Goal: Ask a question

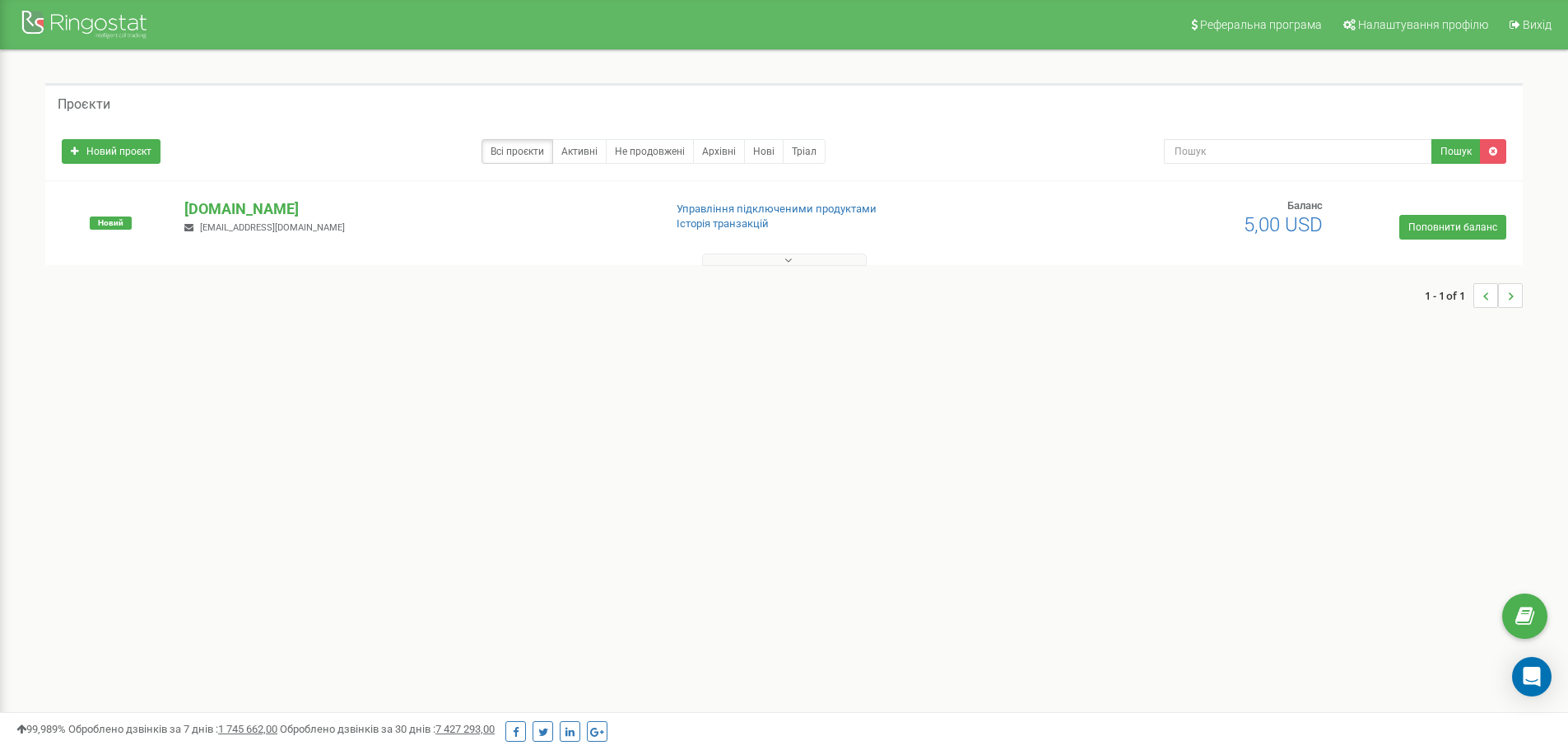
click at [434, 229] on div "[DOMAIN_NAME] [EMAIL_ADDRESS][DOMAIN_NAME]" at bounding box center [417, 216] width 490 height 37
click at [731, 257] on button at bounding box center [785, 260] width 165 height 12
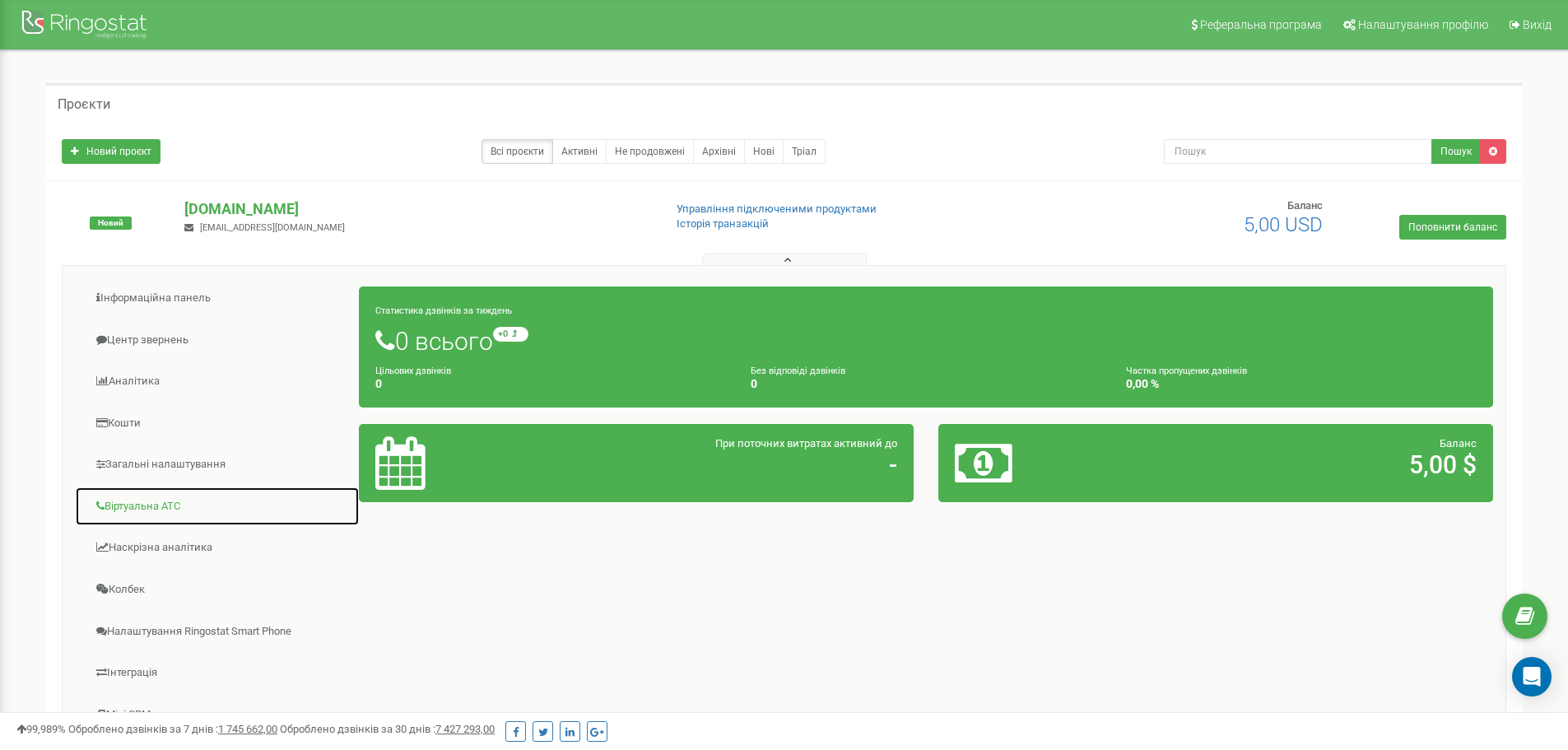
click at [219, 510] on link "Віртуальна АТС" at bounding box center [217, 507] width 285 height 40
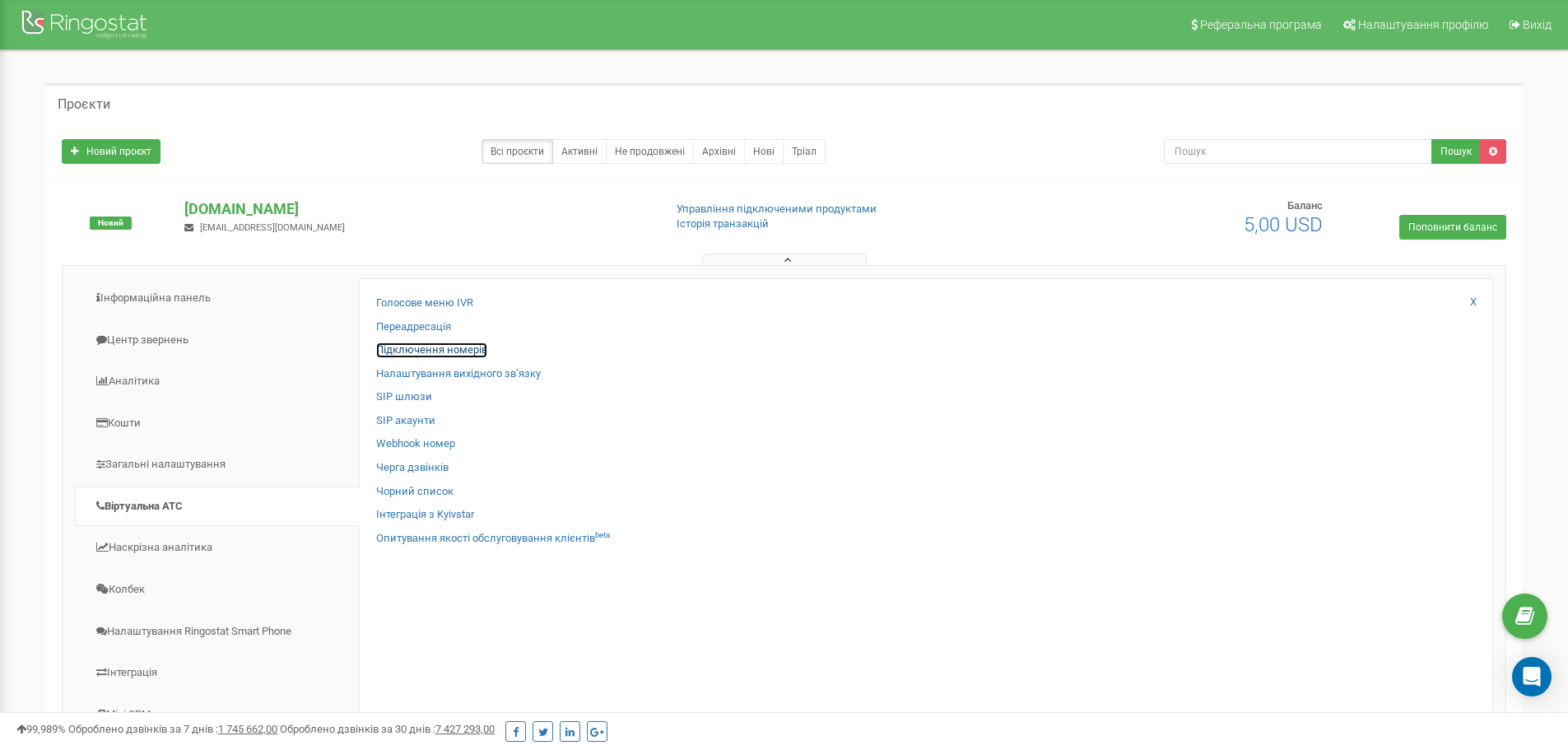
click at [425, 350] on link "Підключення номерів" at bounding box center [432, 350] width 112 height 16
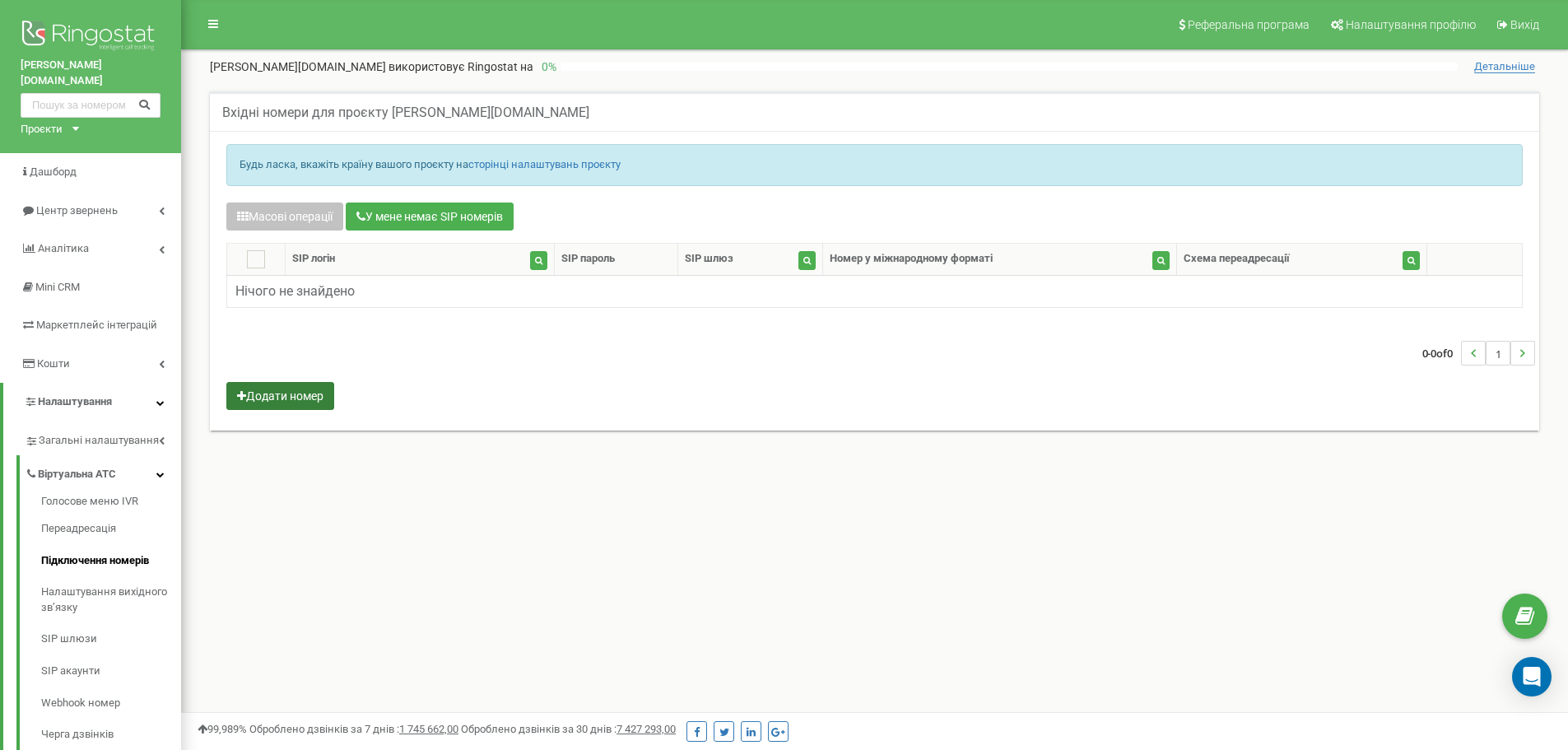
click at [293, 401] on button "Додати номер" at bounding box center [280, 396] width 108 height 28
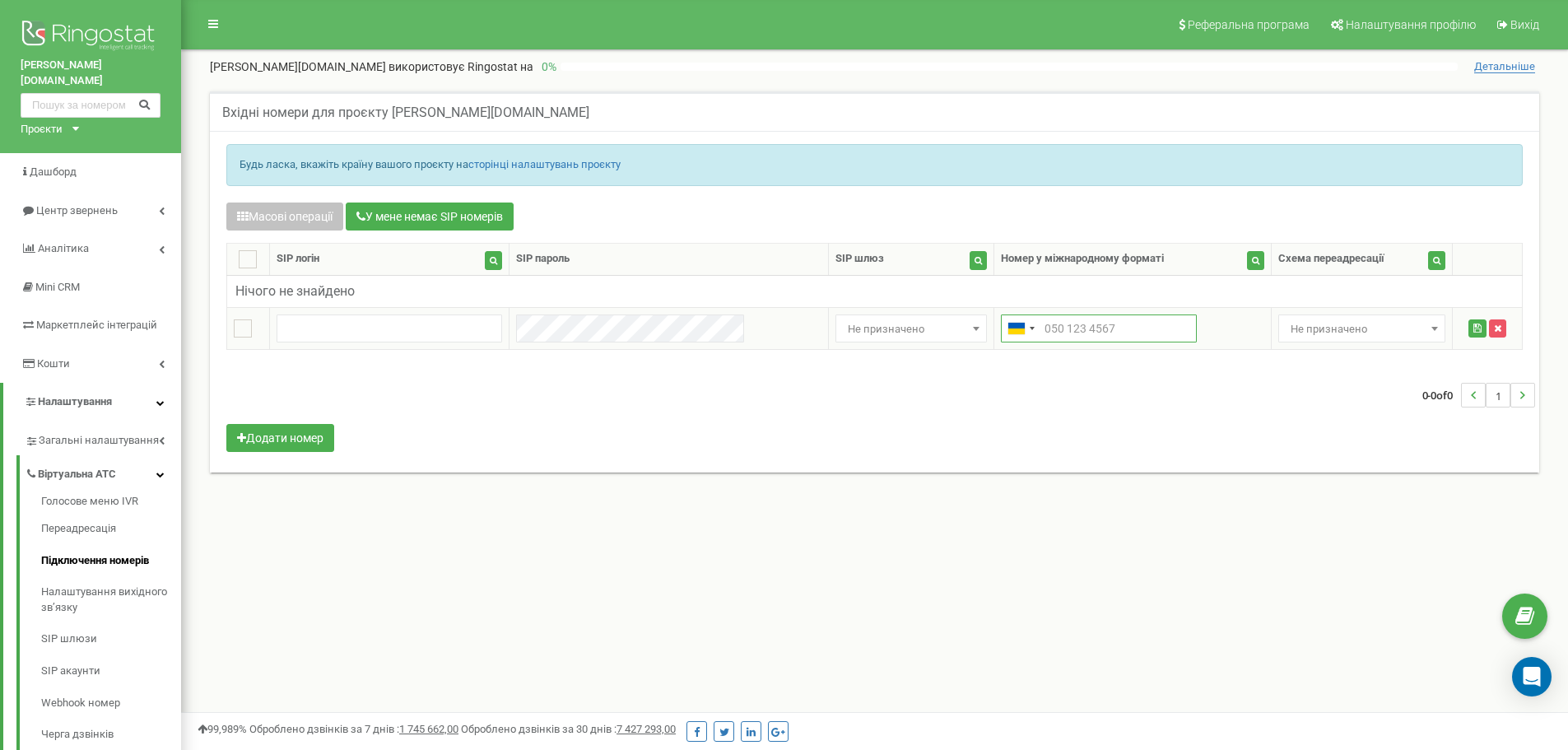
click at [1001, 330] on input "text" at bounding box center [1099, 329] width 196 height 28
click at [516, 435] on div "Масові операції У мене немає SIP номерів Налаштування Виберіть налаштування для…" at bounding box center [875, 330] width 1322 height 255
click at [1534, 668] on icon "Open Intercom Messenger" at bounding box center [1532, 677] width 22 height 22
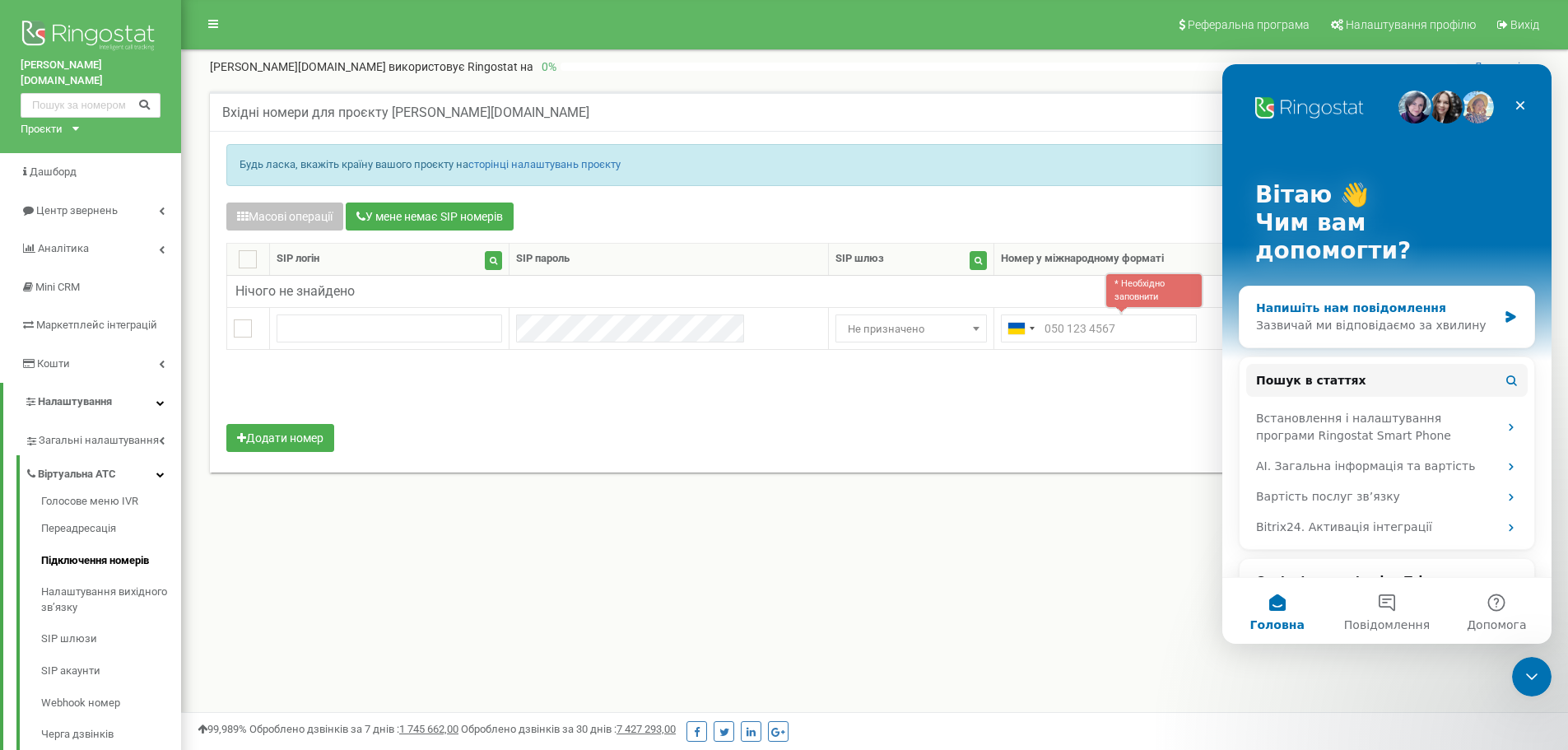
click at [1482, 317] on div "Зазвичай ми відповідаємо за хвилину" at bounding box center [1377, 325] width 241 height 17
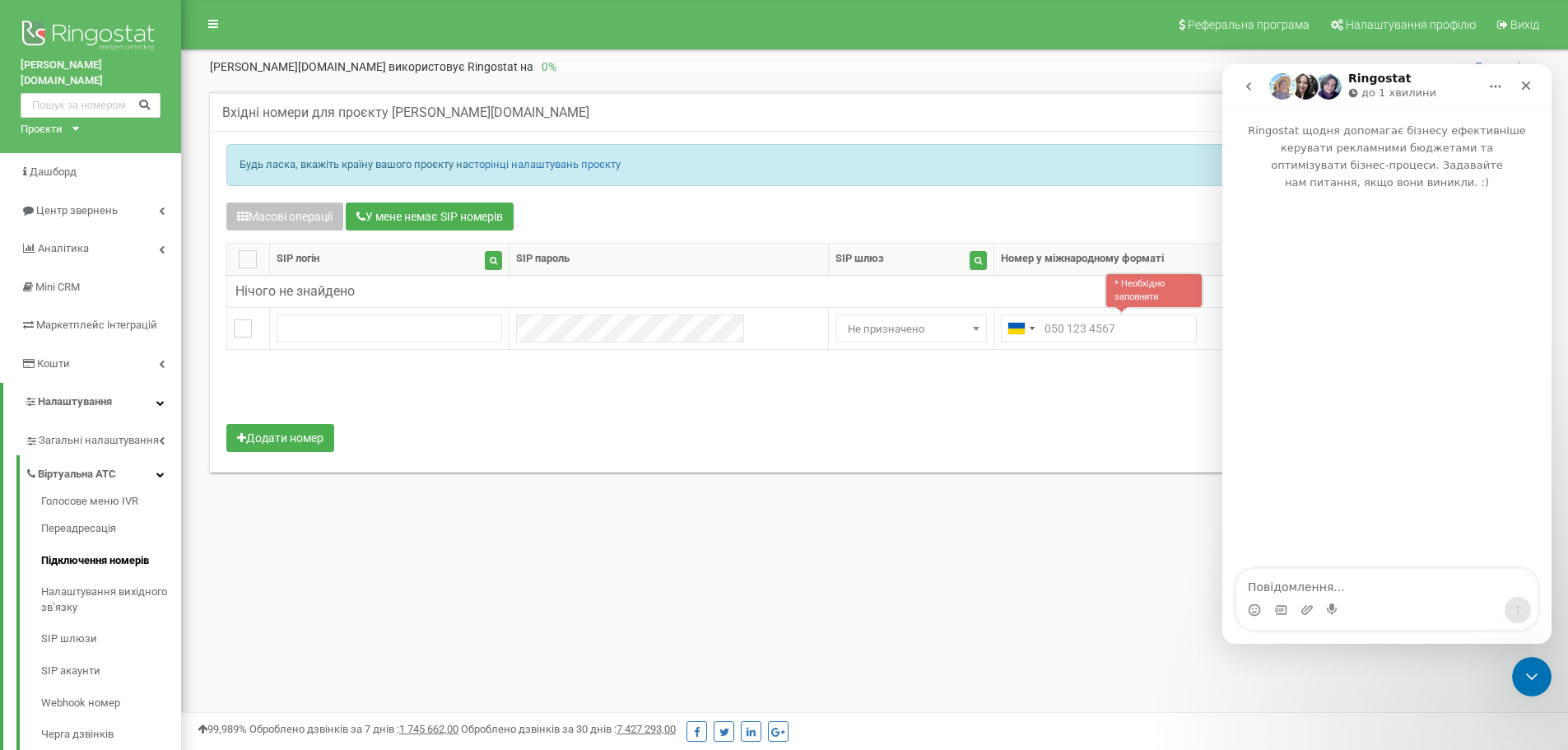
click at [1354, 572] on textarea "Повідомлення..." at bounding box center [1387, 583] width 301 height 28
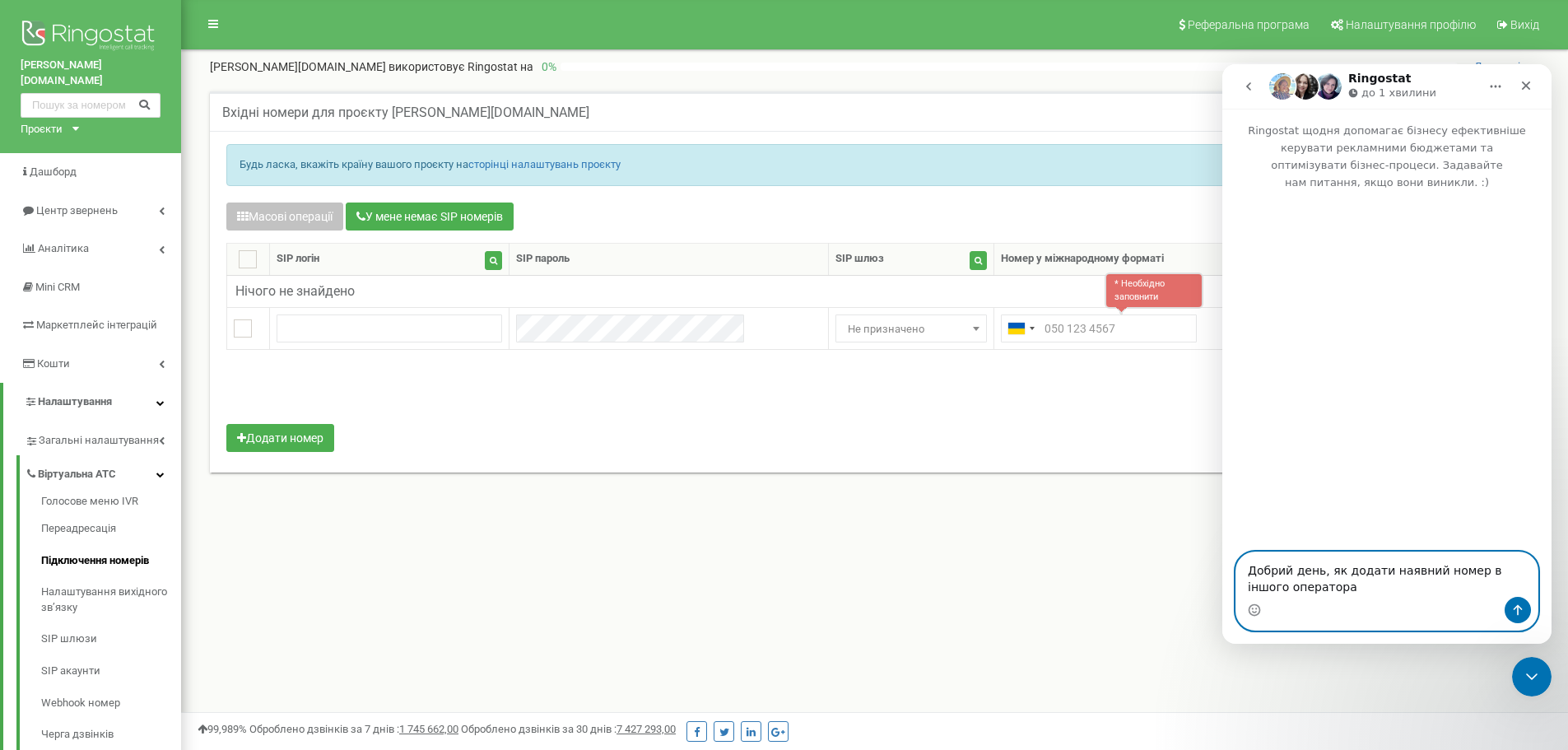
type textarea "Добрий день, як додати наявний номер в іншого оператора?"
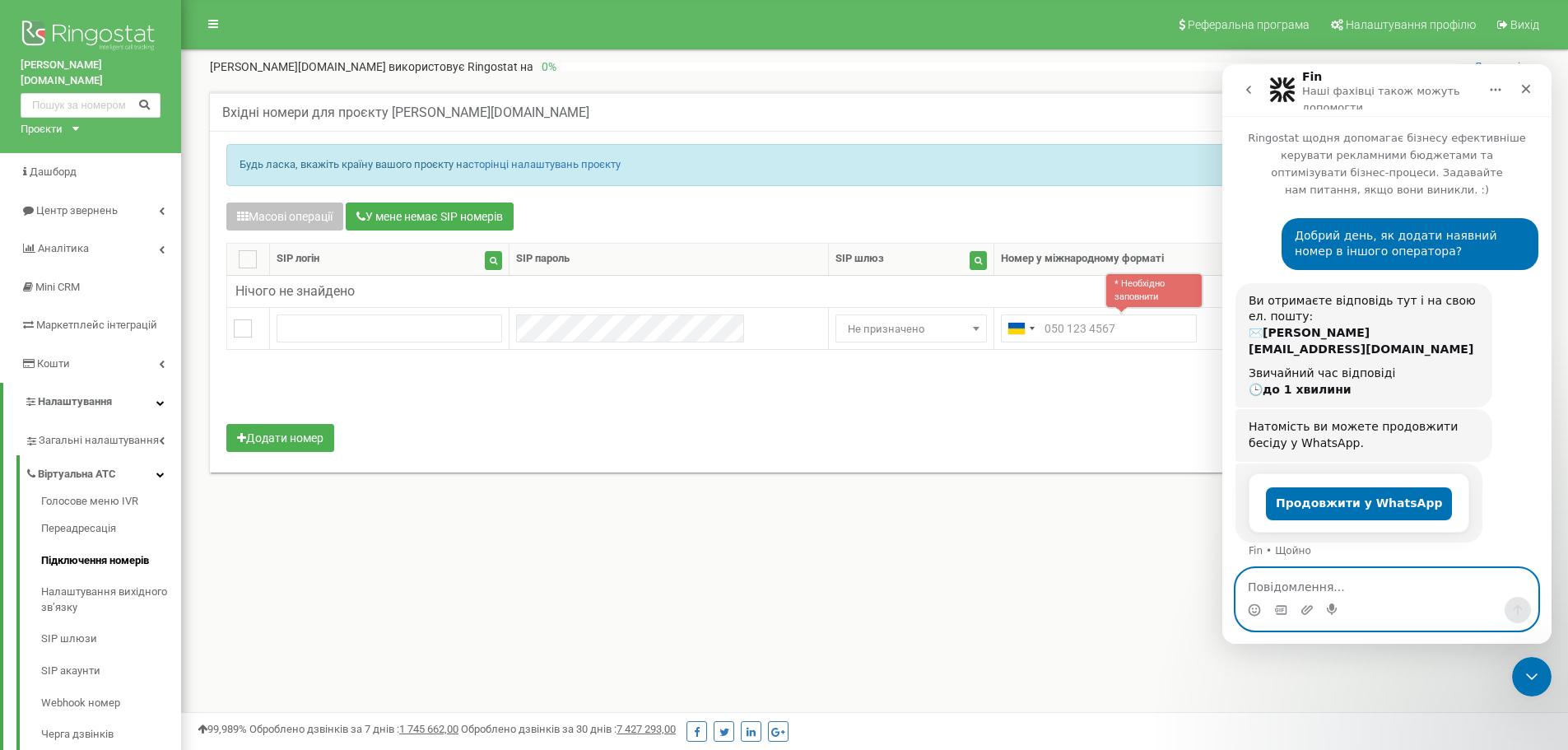
click at [1312, 589] on textarea "Повідомлення..." at bounding box center [1387, 583] width 301 height 28
click at [1319, 582] on textarea "Повідомлення..." at bounding box center [1387, 583] width 301 height 28
click at [1263, 586] on textarea "Повідомлення..." at bounding box center [1387, 583] width 301 height 28
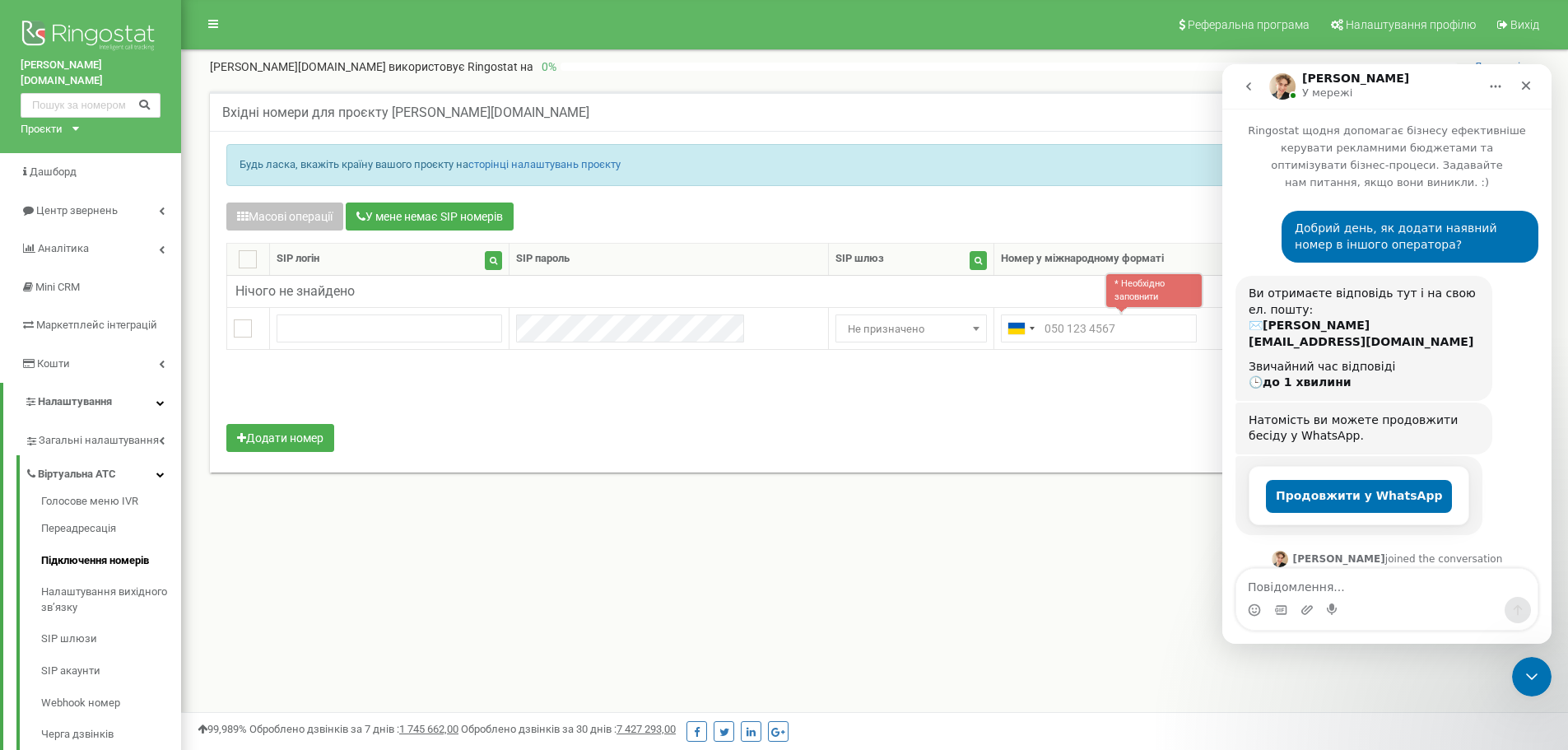
scroll to position [103, 0]
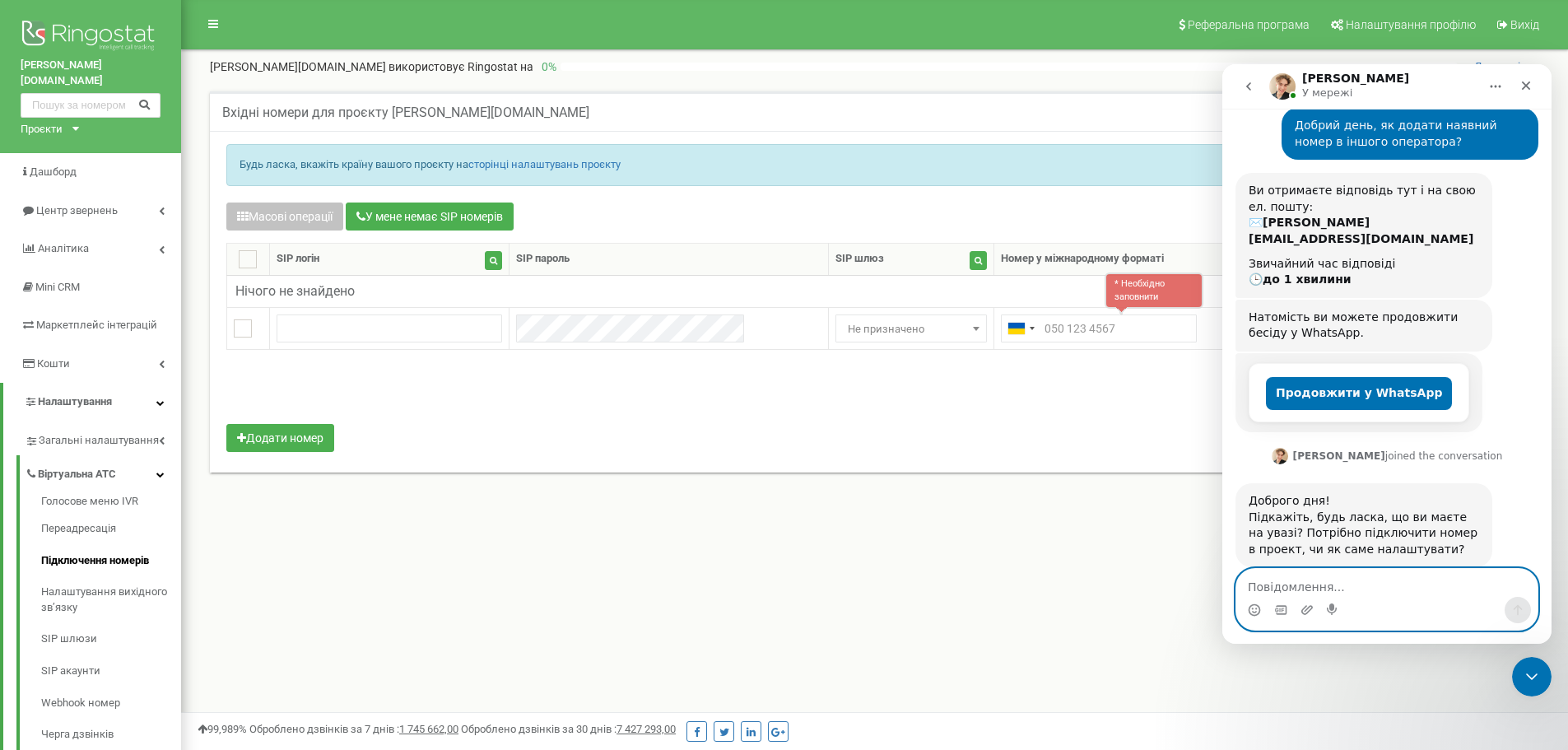
click at [1345, 588] on textarea "Повідомлення..." at bounding box center [1387, 583] width 301 height 28
type textarea "підключити щоб менеджери приймали дзвінки"
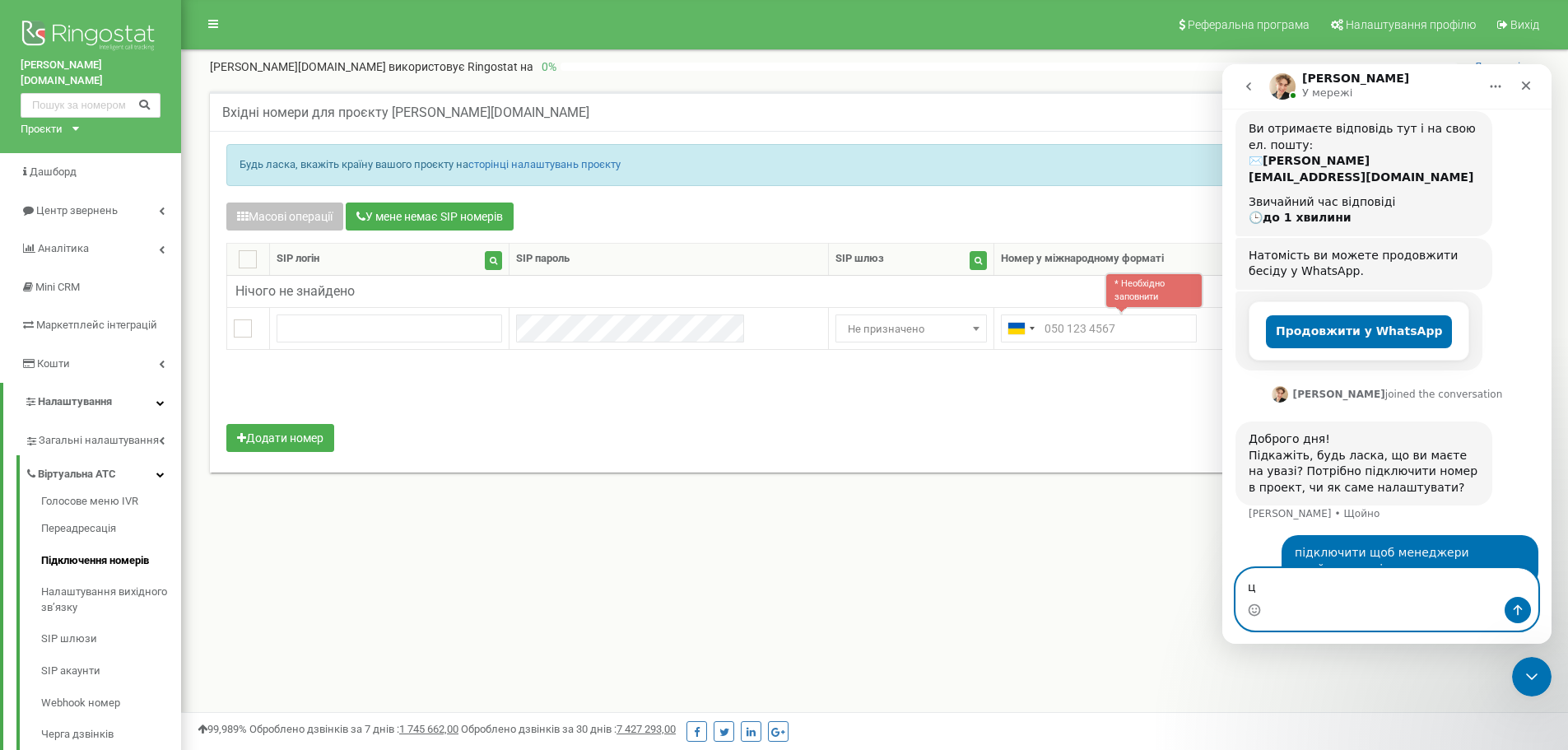
scroll to position [168, 0]
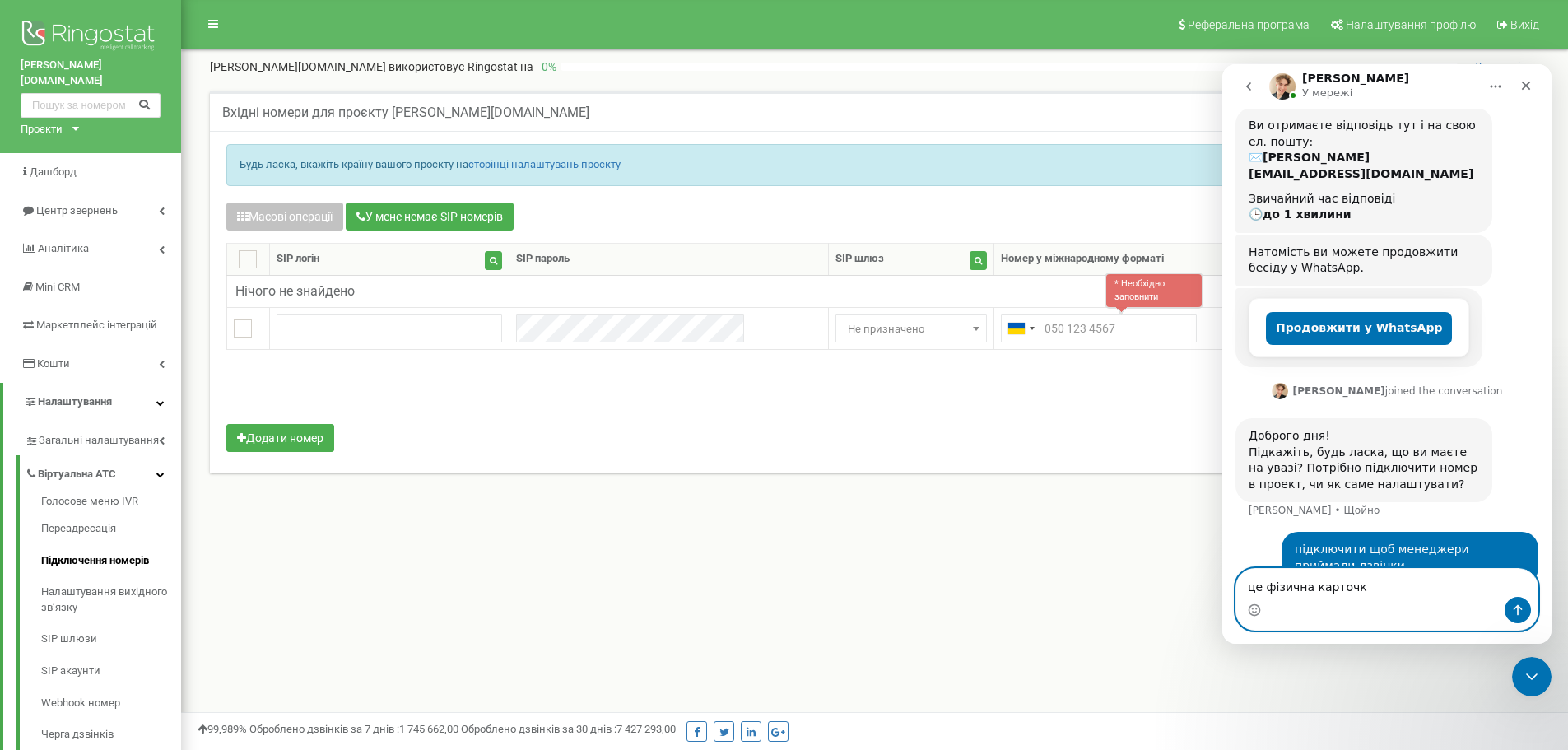
type textarea "це фізична карточка"
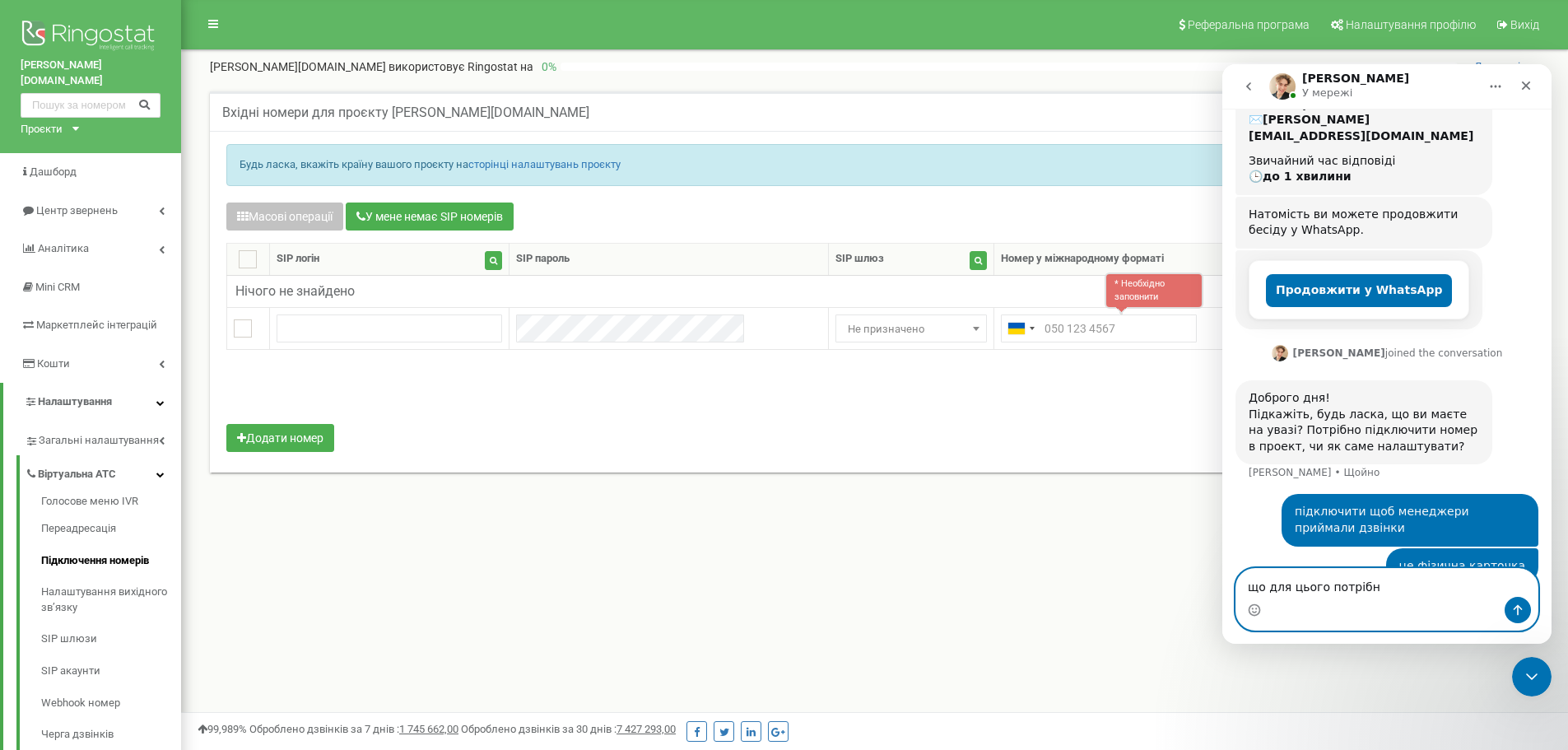
type textarea "що для цього потрібно"
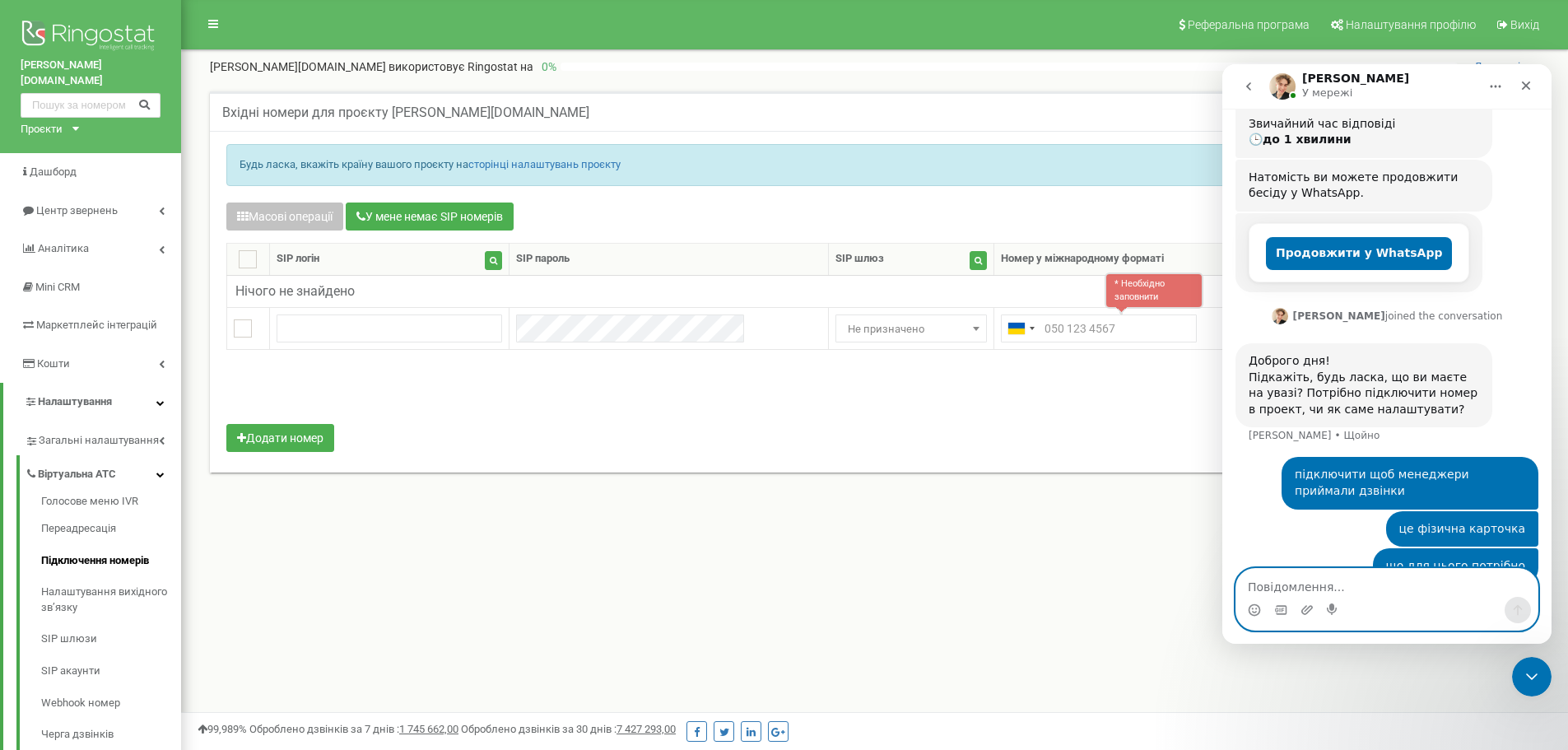
click at [1328, 583] on textarea "Повідомлення..." at bounding box center [1387, 583] width 301 height 28
paste textarea "0684544515"
type textarea "0684544515"
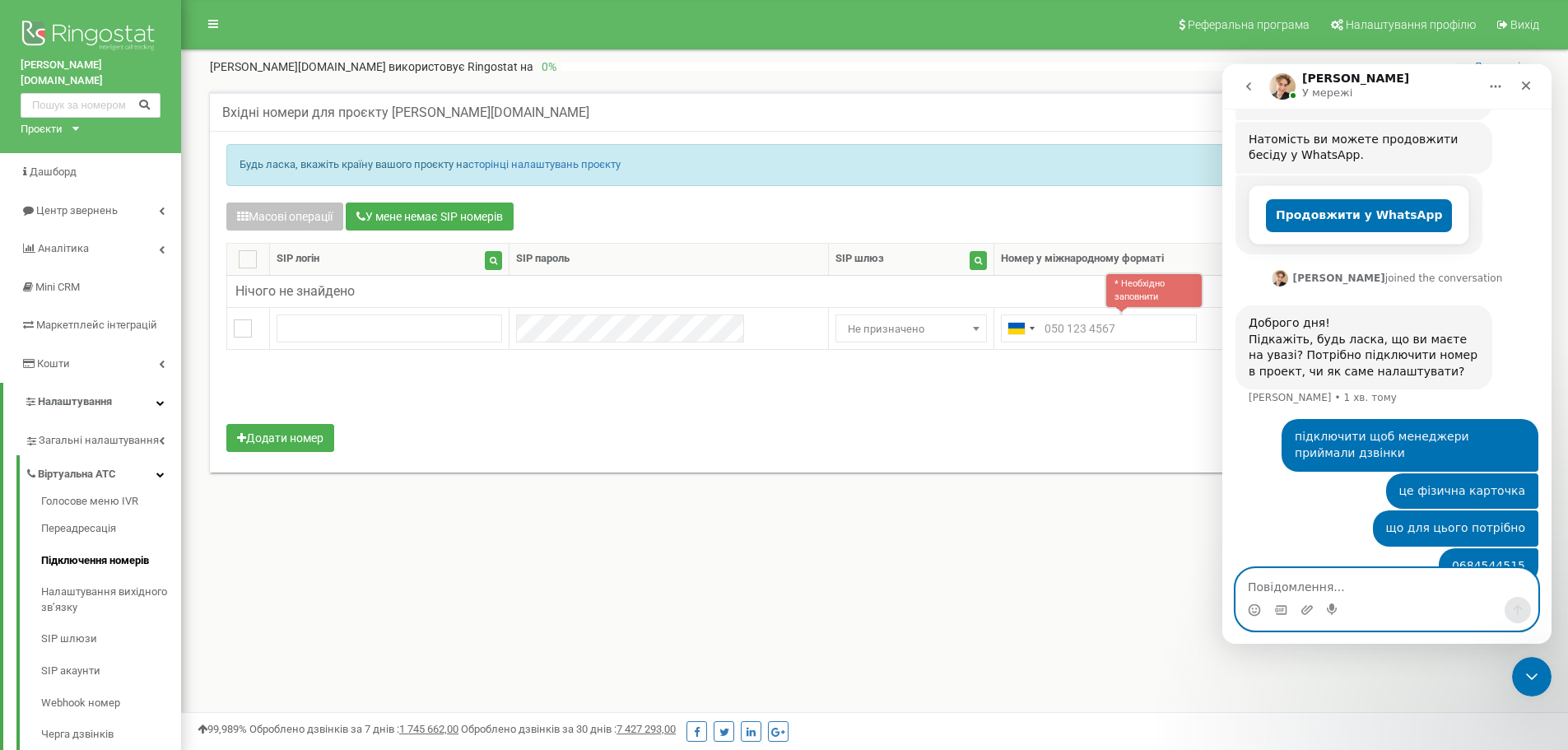
scroll to position [344, 0]
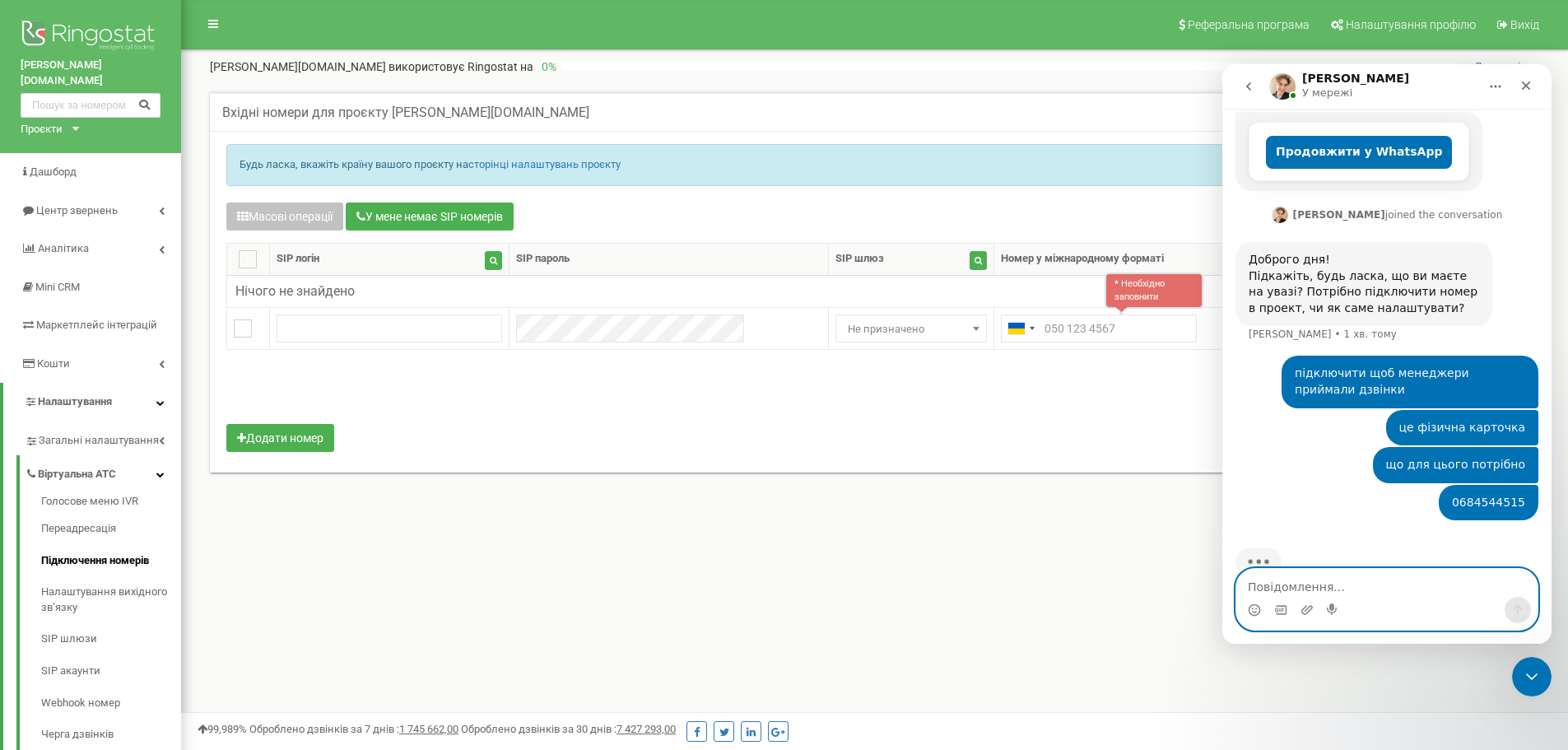
click at [1352, 586] on textarea "Повідомлення..." at bounding box center [1387, 583] width 301 height 28
click at [1400, 590] on textarea "Повідомлення..." at bounding box center [1387, 583] width 301 height 28
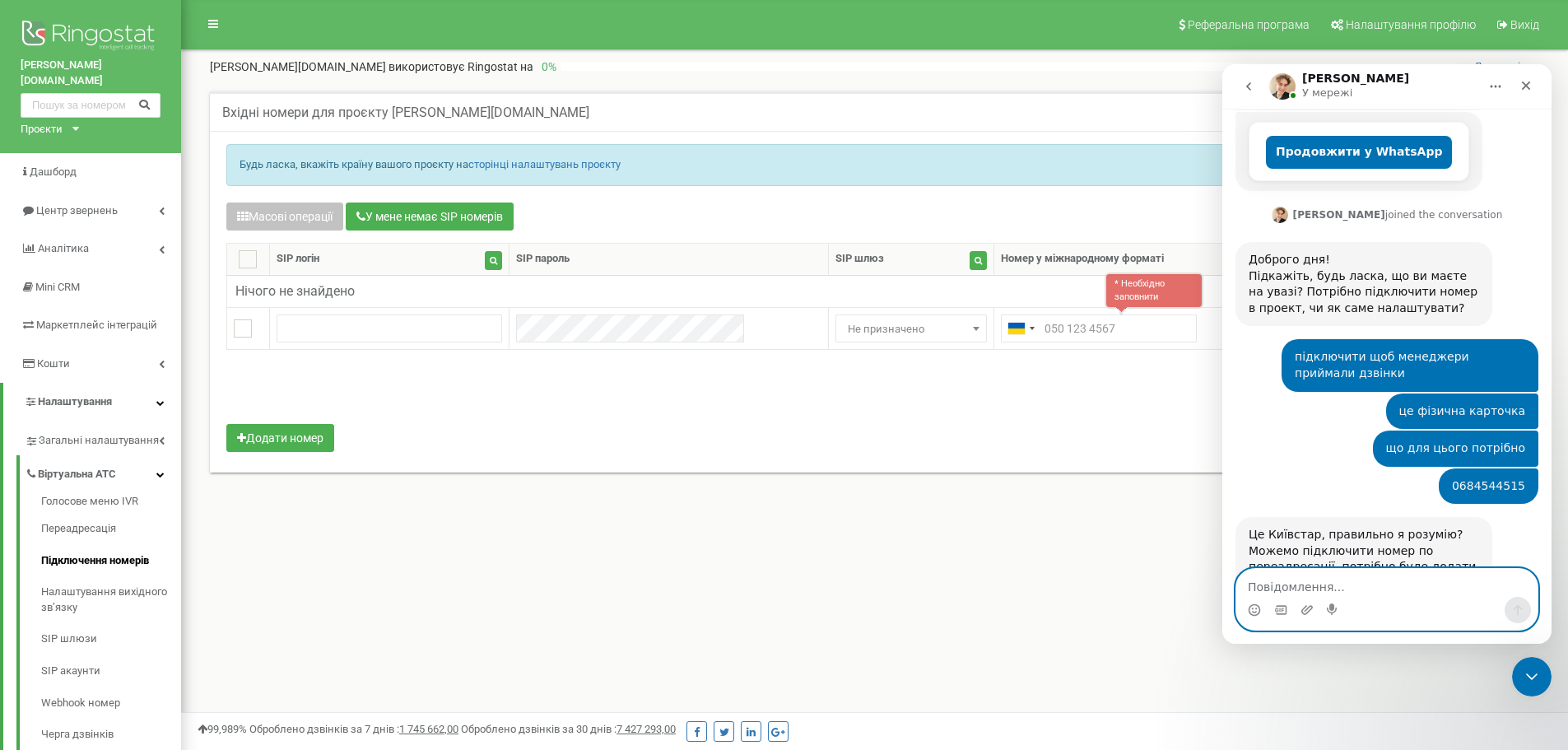
scroll to position [491, 0]
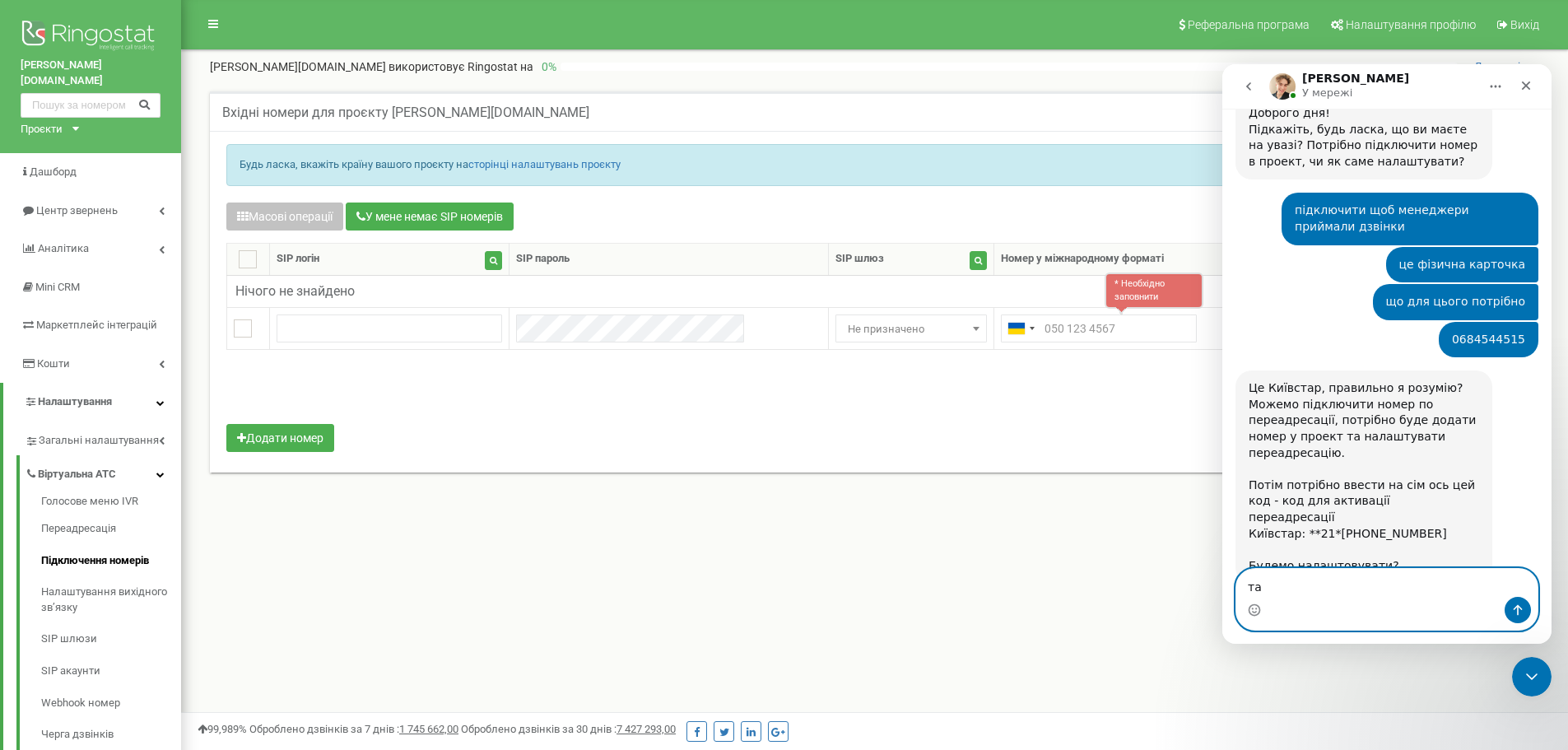
type textarea "так"
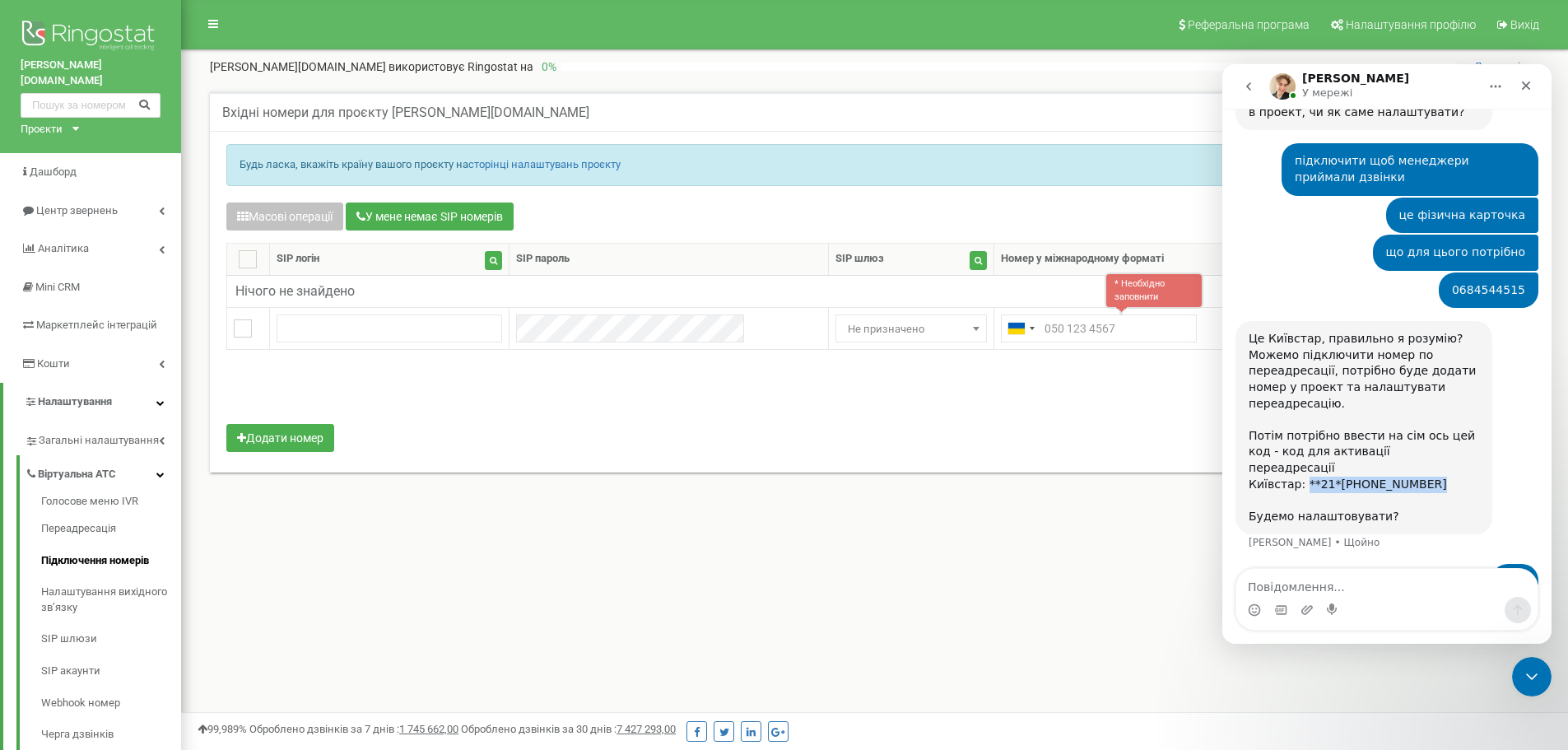
drag, startPoint x: 1301, startPoint y: 435, endPoint x: 1420, endPoint y: 429, distance: 119.2
click at [1420, 429] on div "Це Київстар, правильно я розумію? Можемо підключити номер по переадресації, пот…" at bounding box center [1364, 428] width 231 height 193
copy div "**21*+380981662610#"
click at [1359, 443] on div "Це Київстар, правильно я розумію? Можемо підключити номер по переадресації, пот…" at bounding box center [1364, 428] width 231 height 193
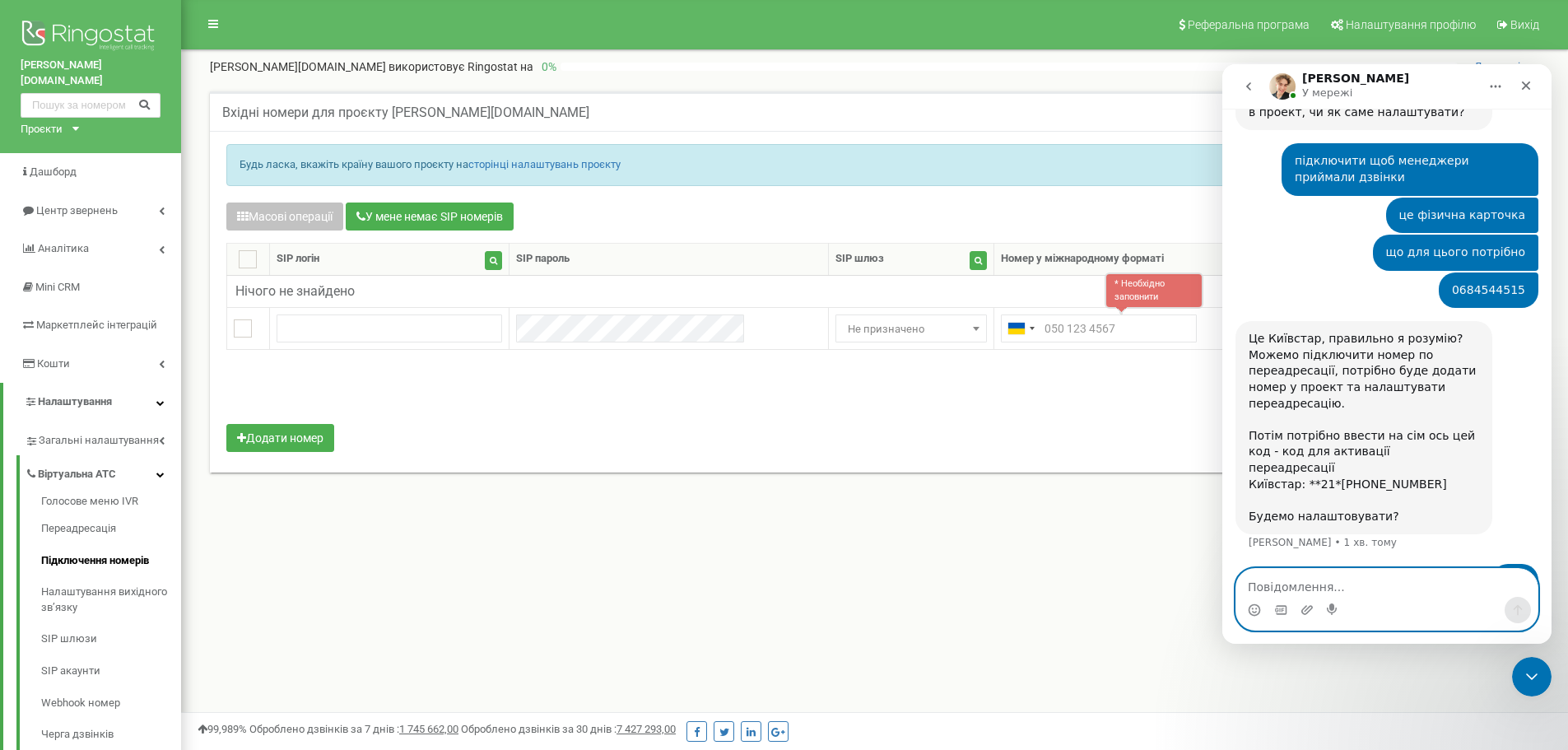
click at [1328, 584] on textarea "Повідомлення..." at bounding box center [1387, 583] width 301 height 28
click at [1305, 579] on textarea "Повідомлення..." at bounding box center [1387, 583] width 301 height 28
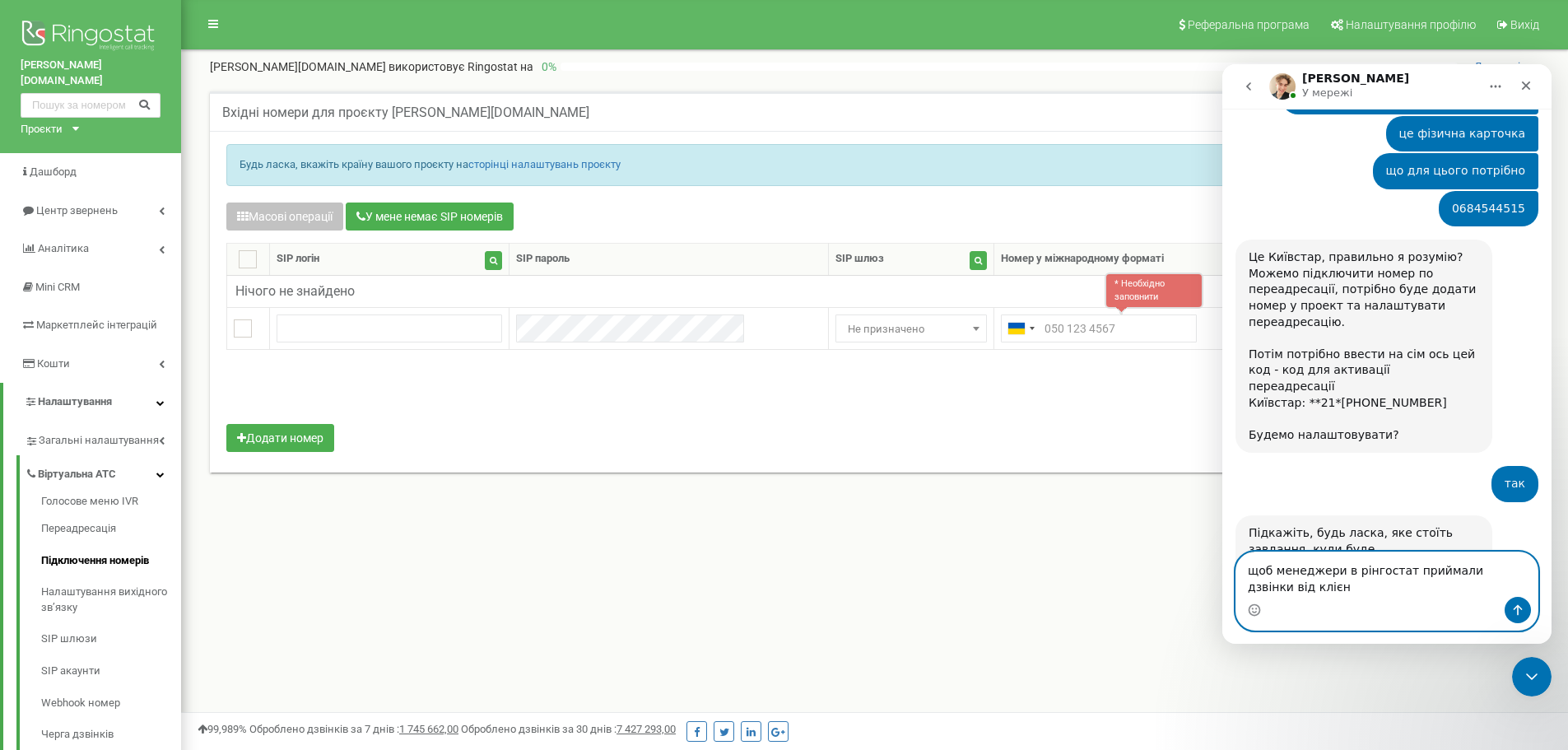
scroll to position [638, 0]
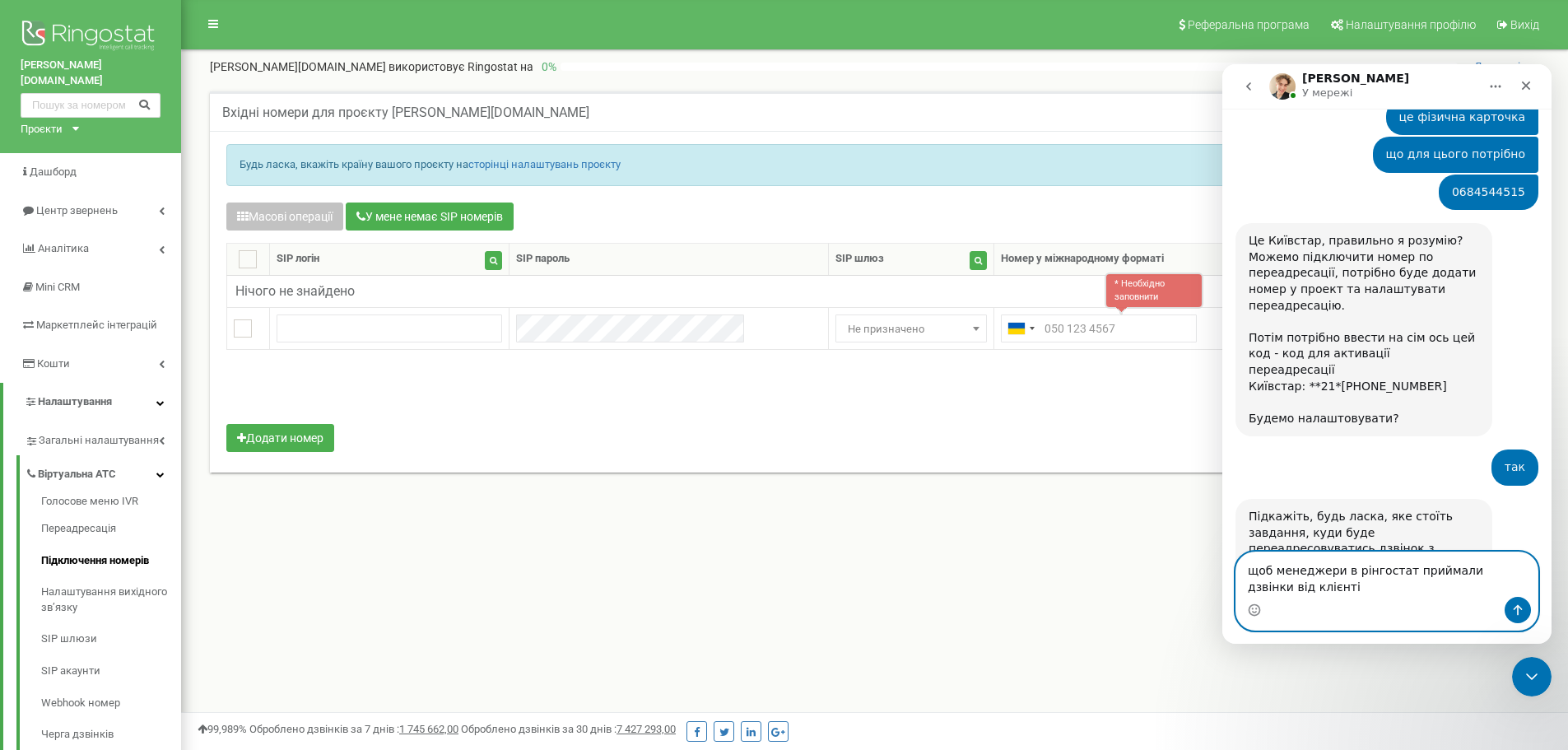
type textarea "щоб менеджери в рінгостат приймали дзвінки від клієнтів"
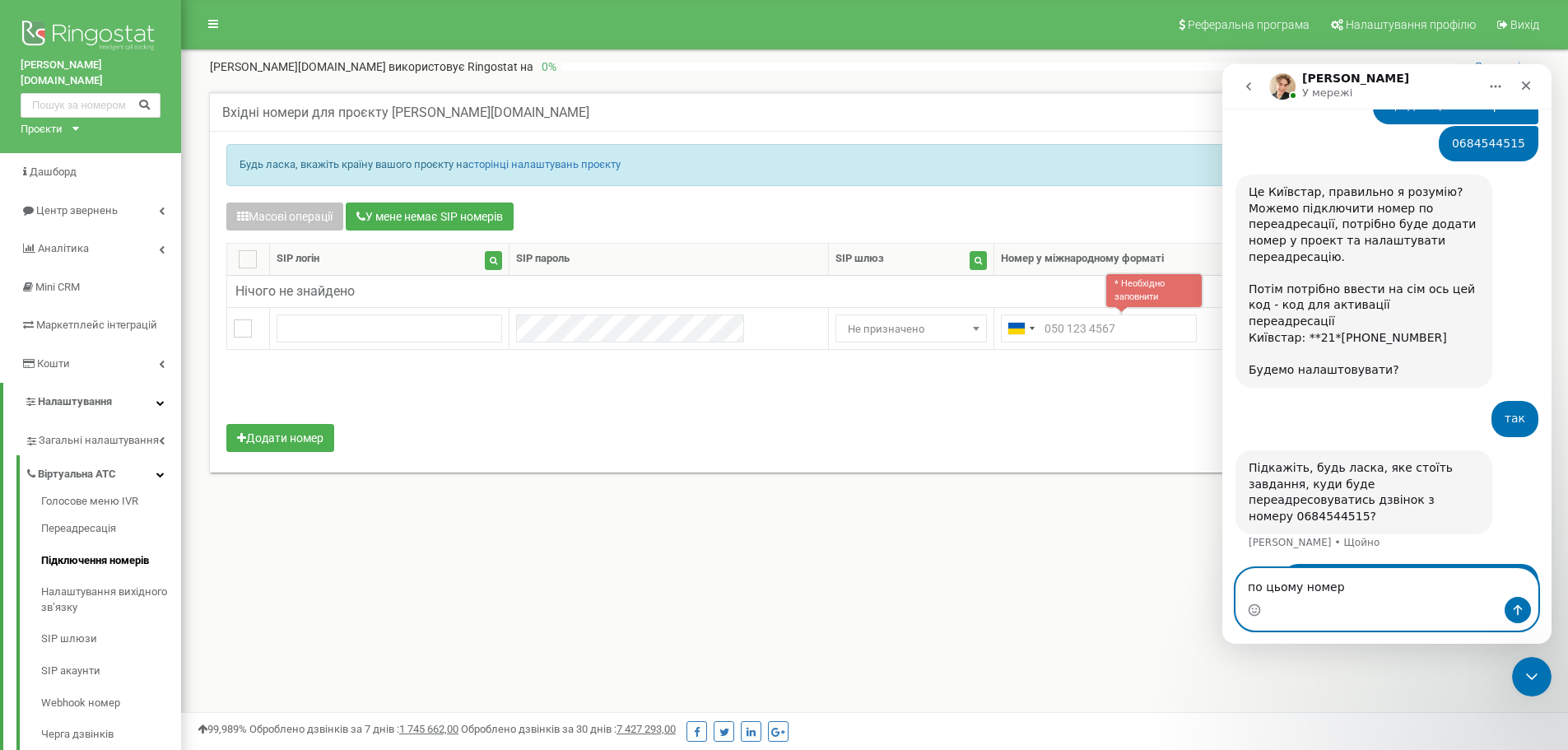
type textarea "по цьому номеру"
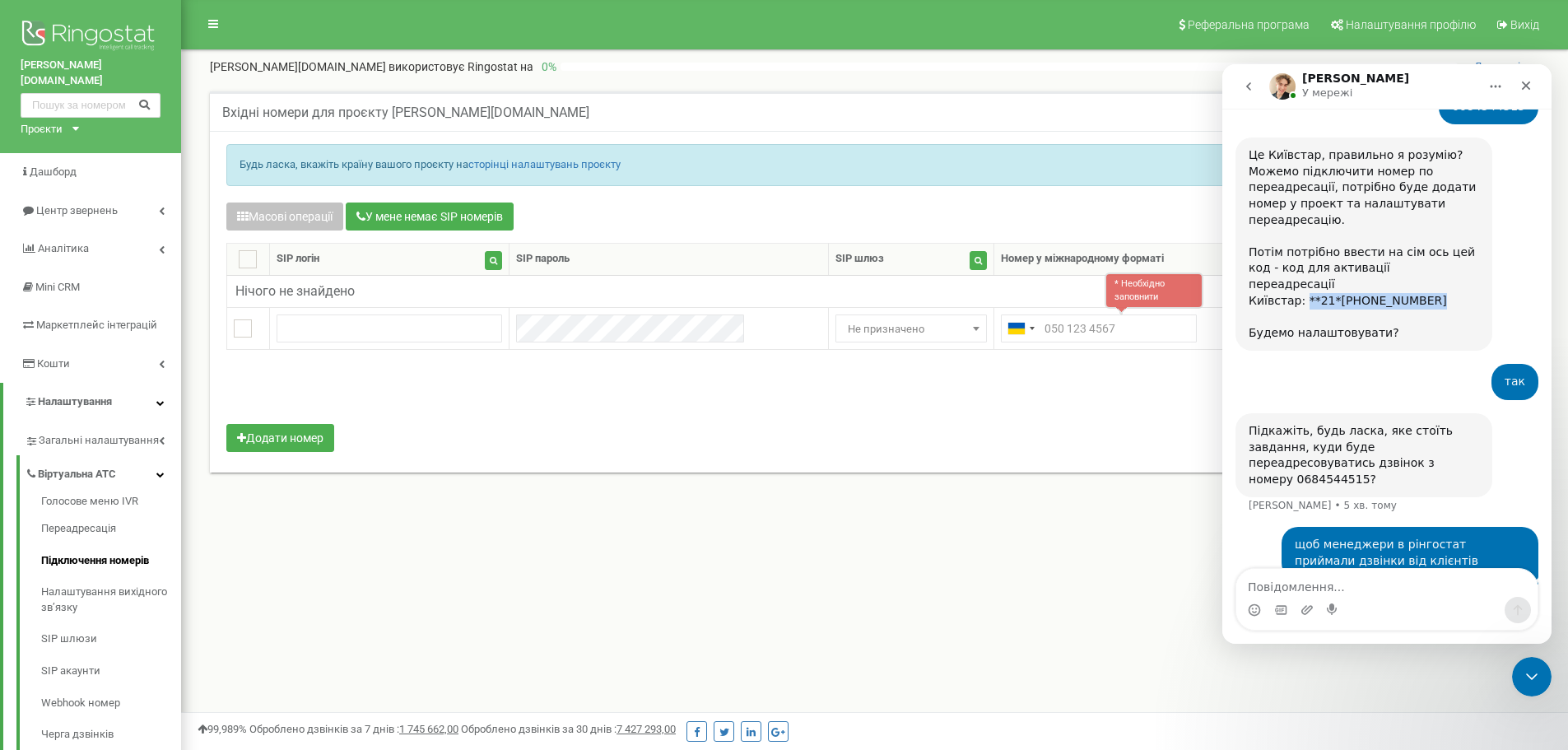
drag, startPoint x: 1299, startPoint y: 254, endPoint x: 1418, endPoint y: 255, distance: 119.0
click at [1418, 255] on div "Це Київстар, правильно я розумію? Можемо підключити номер по переадресації, пот…" at bounding box center [1364, 244] width 231 height 193
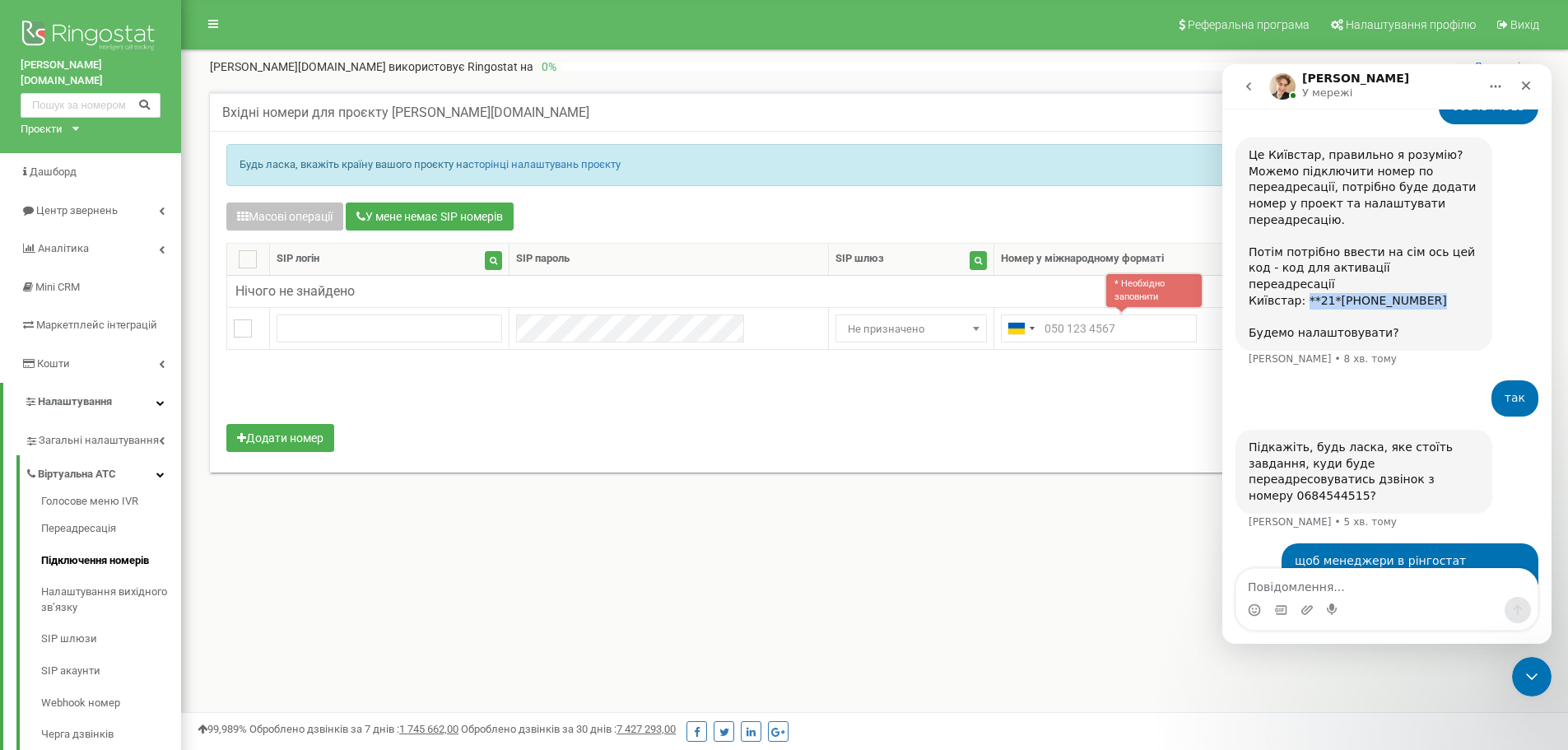
click at [1418, 255] on div "Це Київстар, правильно я розумію? Можемо підключити номер по переадресації, пот…" at bounding box center [1364, 244] width 231 height 193
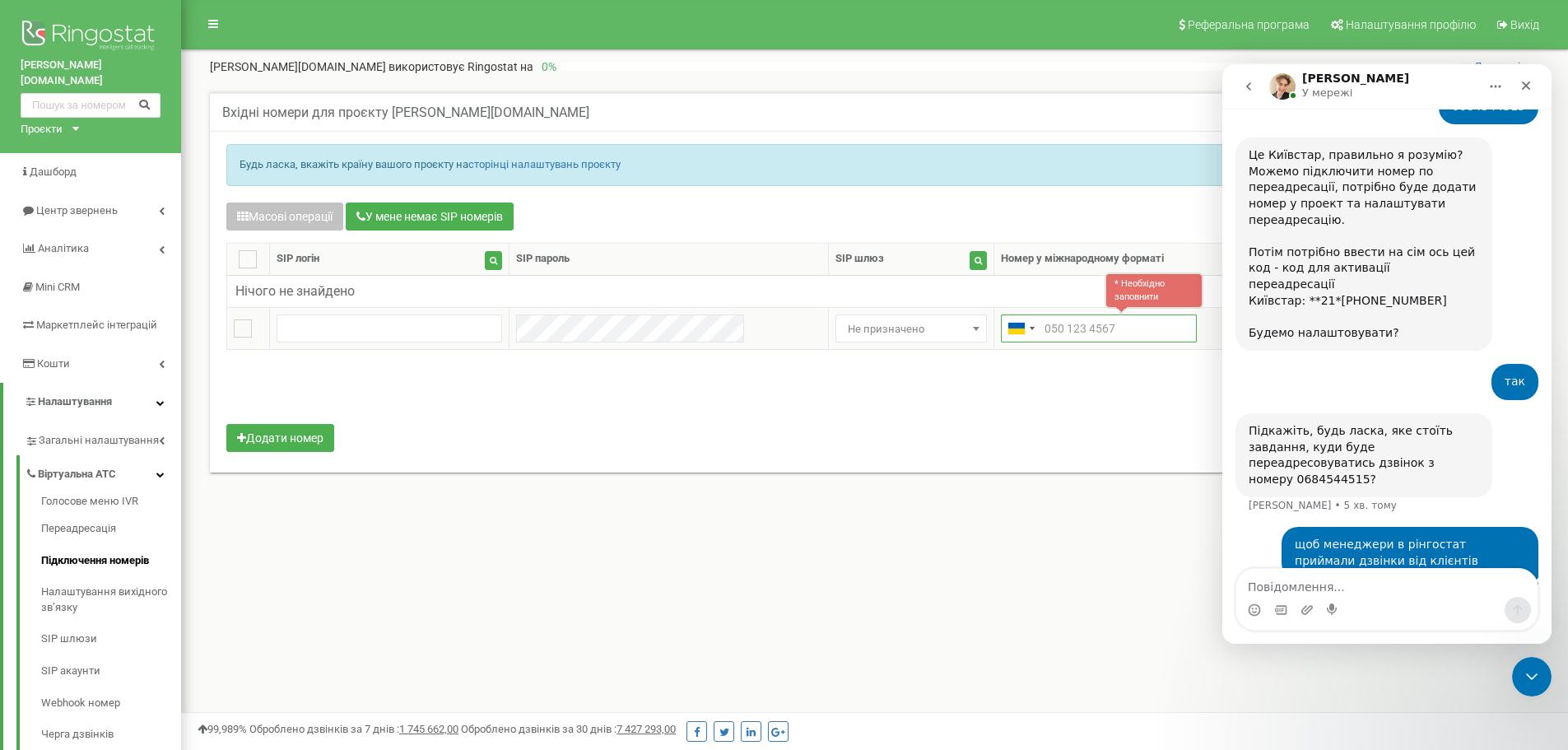
click at [1040, 325] on input "text" at bounding box center [1099, 329] width 196 height 28
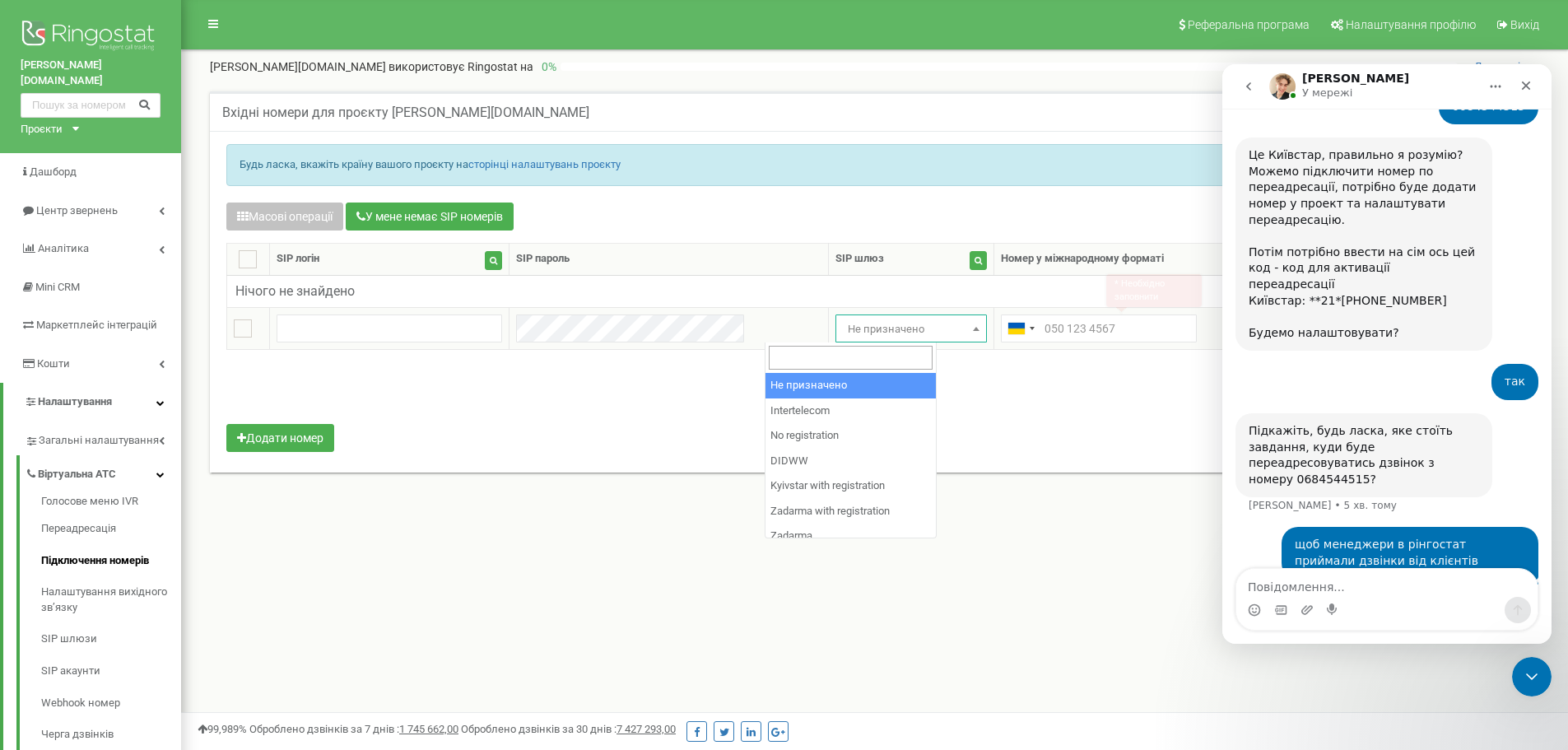
click at [857, 331] on span "Не призначено" at bounding box center [911, 330] width 140 height 23
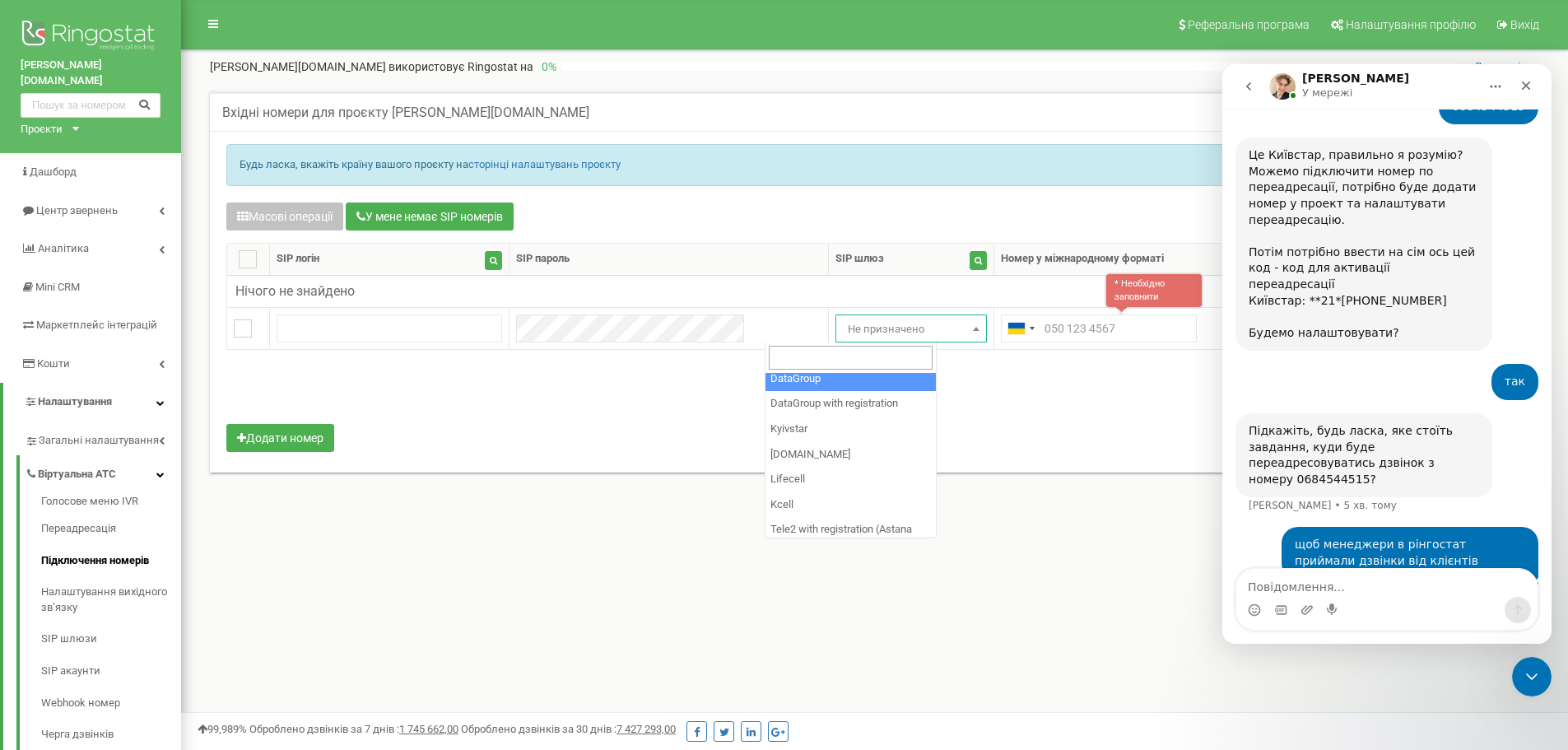
scroll to position [367, 0]
click at [886, 334] on span "Не призначено" at bounding box center [911, 330] width 140 height 23
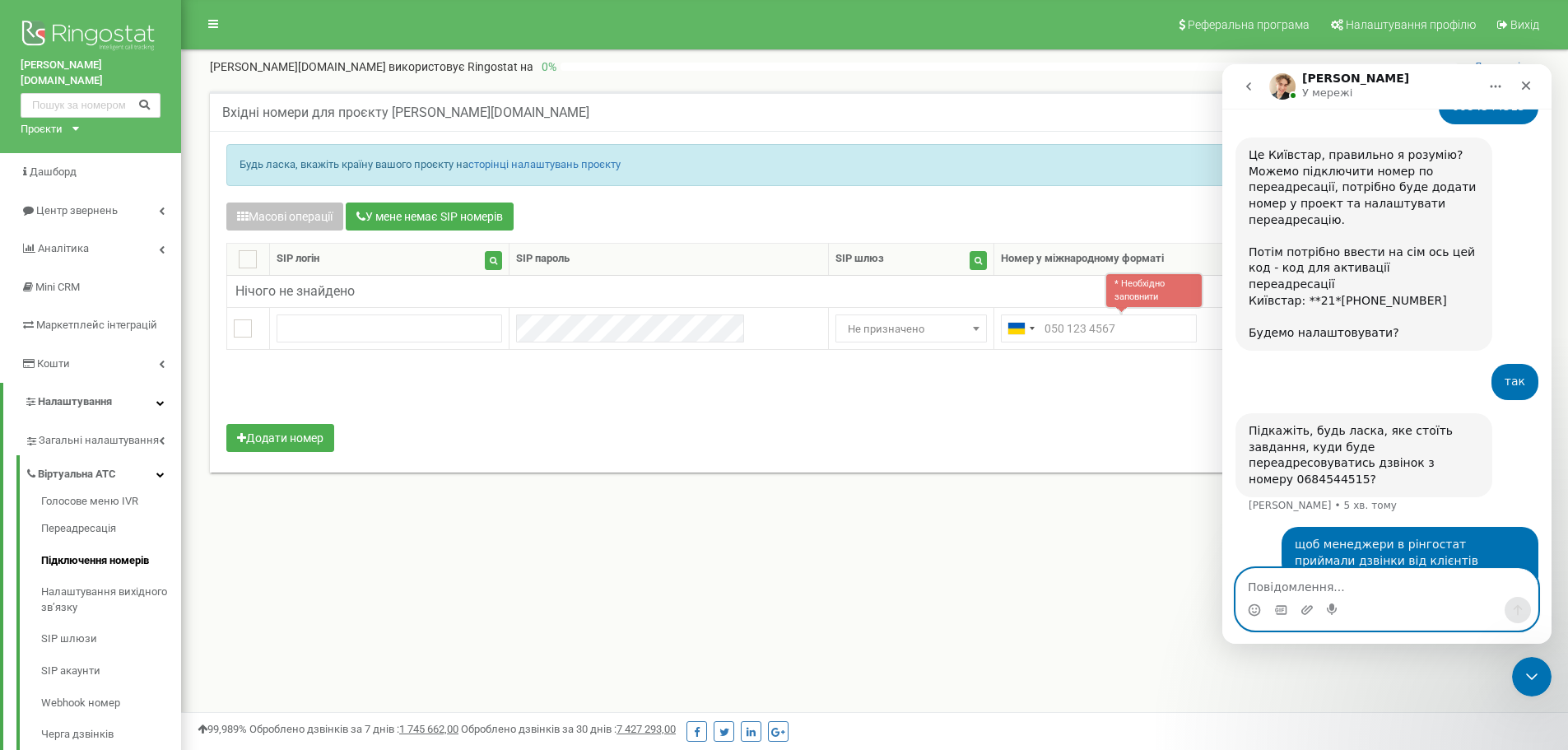
click at [1297, 569] on textarea "Повідомлення..." at bounding box center [1387, 583] width 301 height 28
click at [1300, 589] on textarea "Повідомлення..." at bounding box center [1387, 583] width 301 height 28
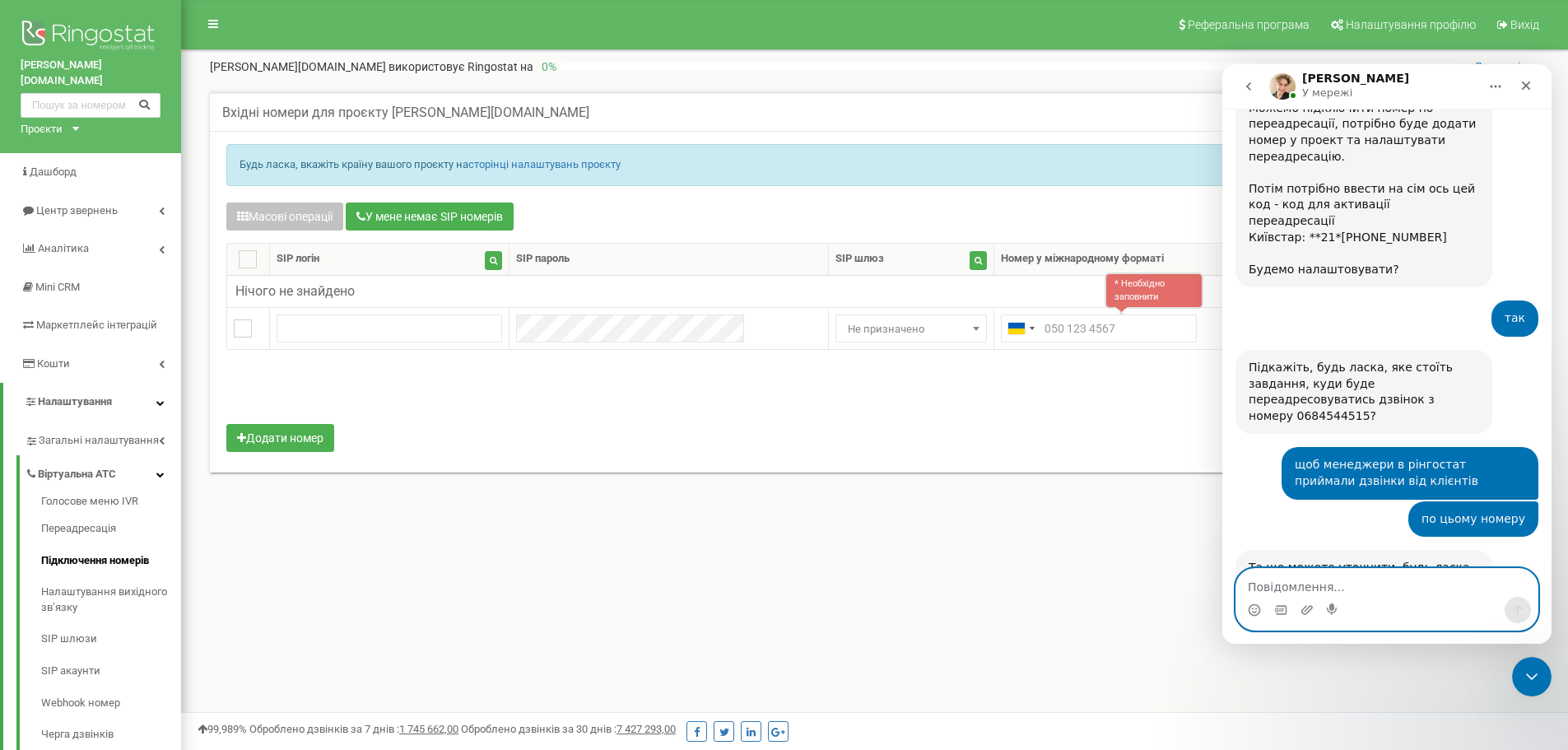
scroll to position [854, 0]
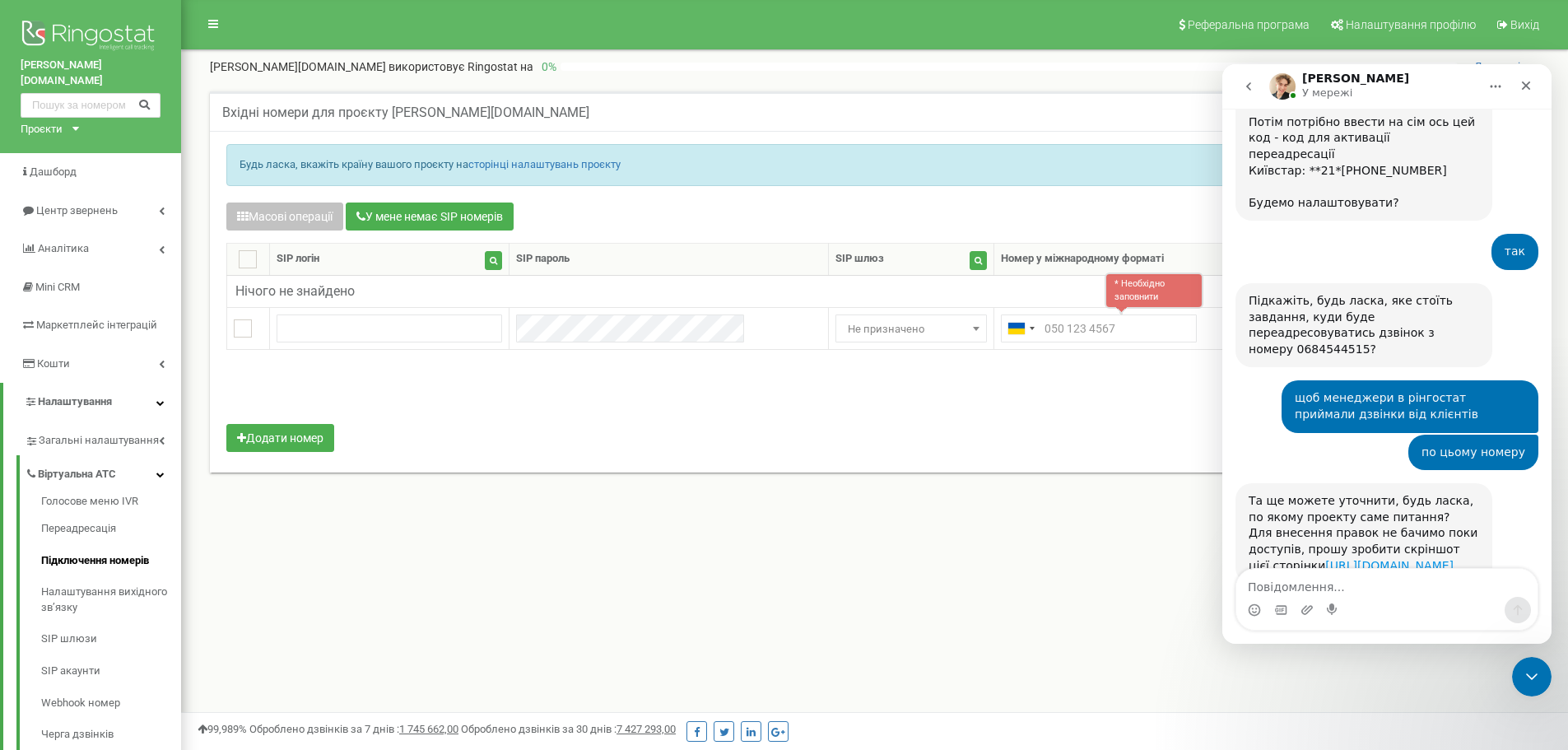
click at [1412, 559] on link "https://app.ringostat.com/users/settings" at bounding box center [1390, 566] width 128 height 13
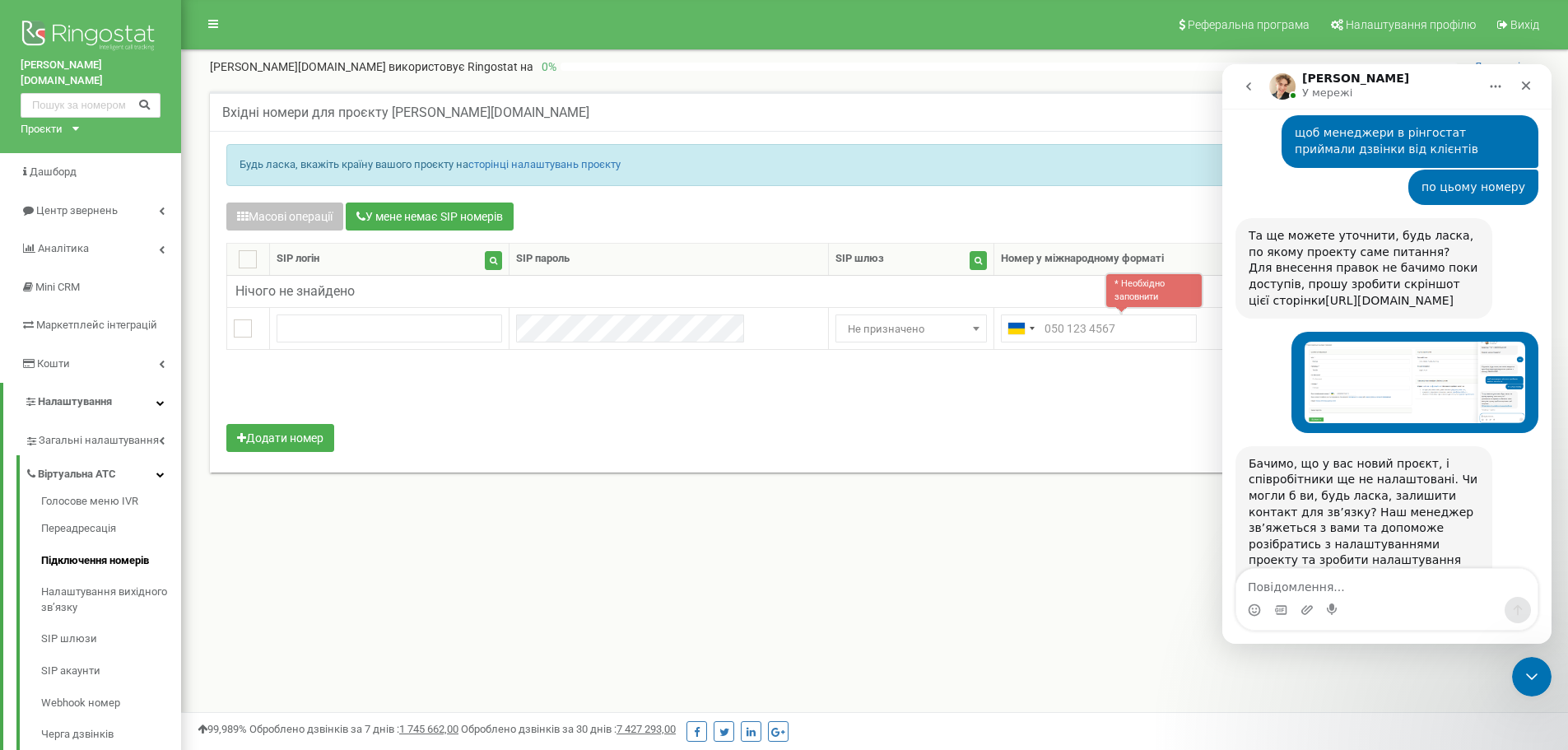
scroll to position [1114, 0]
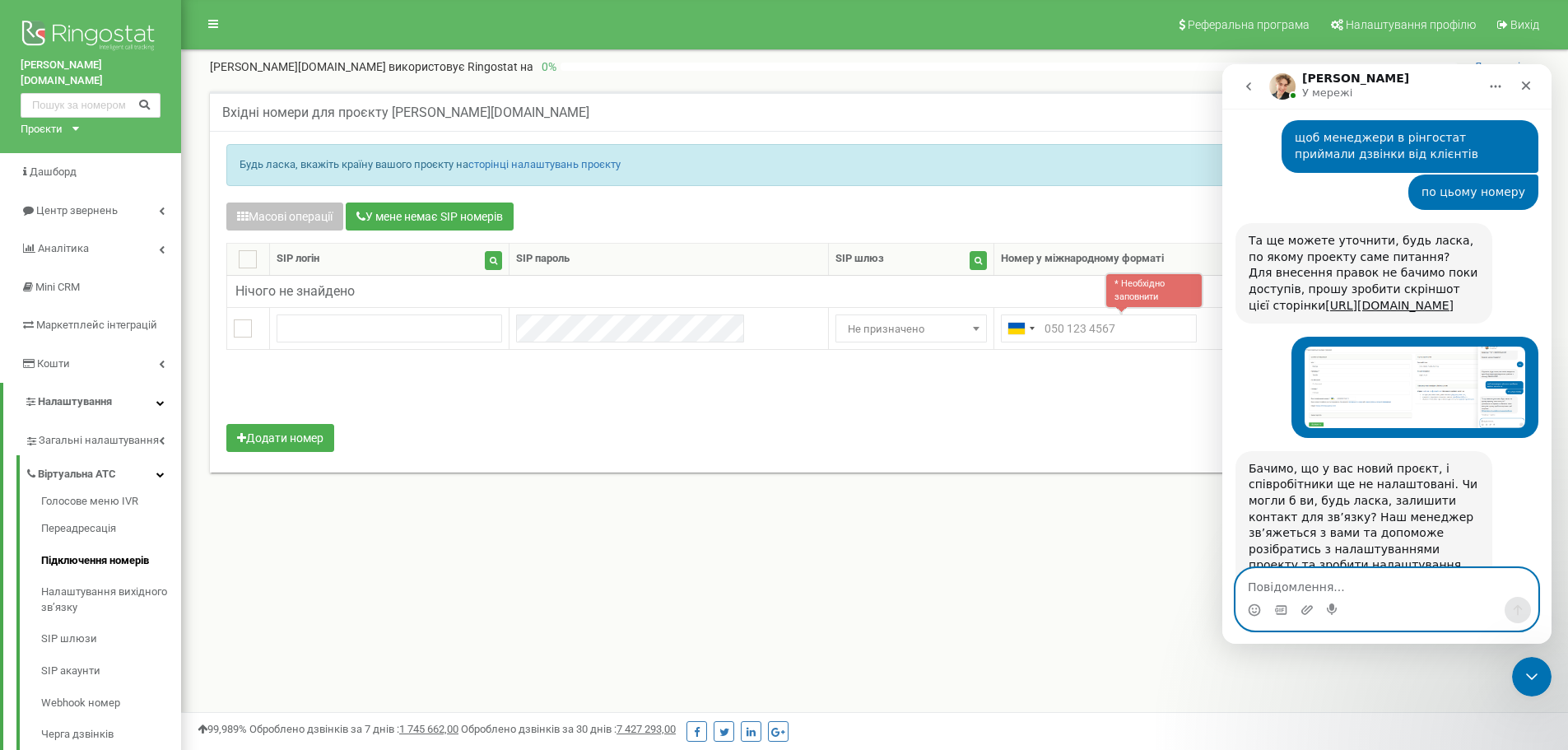
click at [1293, 579] on textarea "Повідомлення..." at bounding box center [1387, 583] width 301 height 28
type textarea "я сам підключу менеджерів"
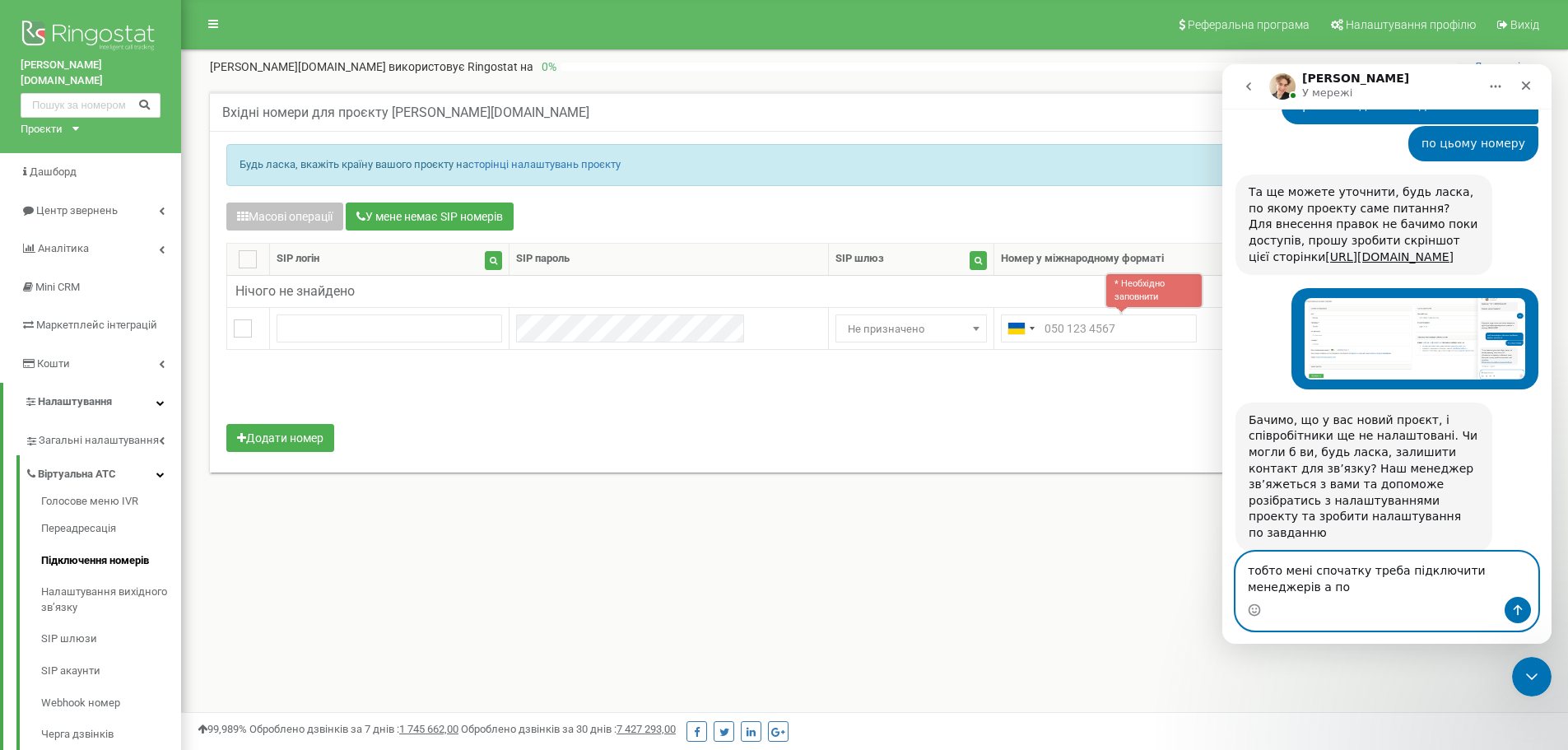
scroll to position [1179, 0]
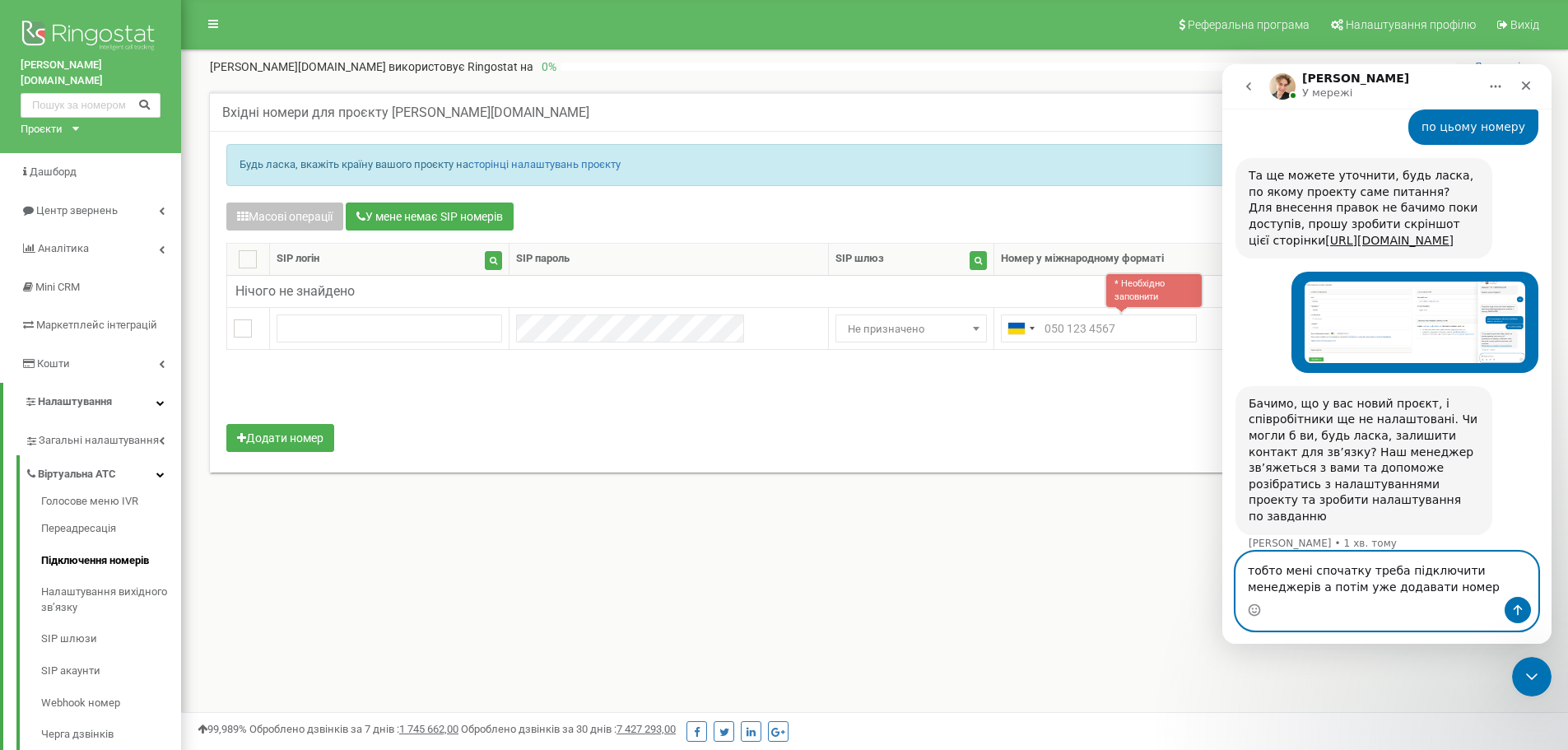
type textarea "тобто мені спочатку треба підключити менеджерів а потім уже додавати номер?"
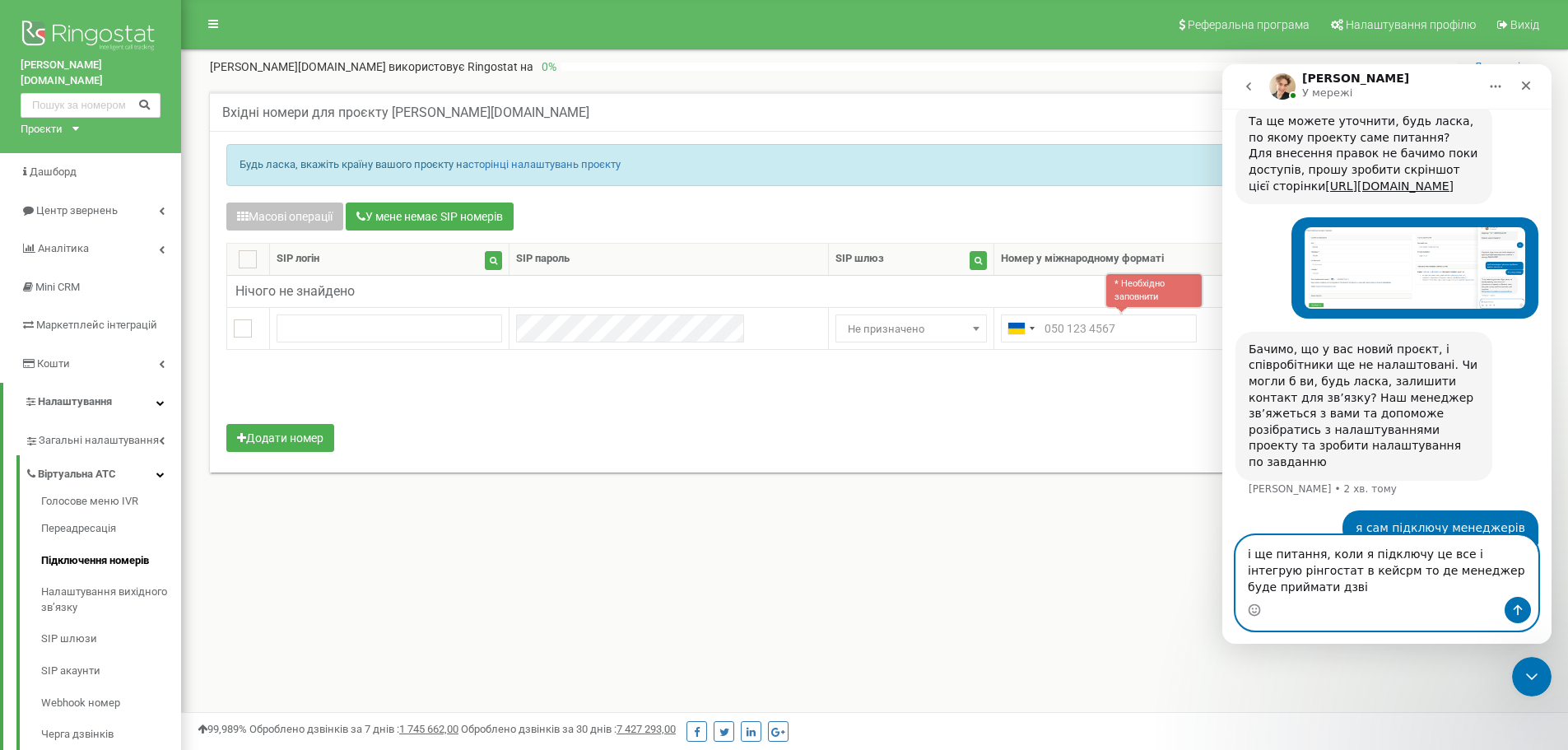
scroll to position [1250, 0]
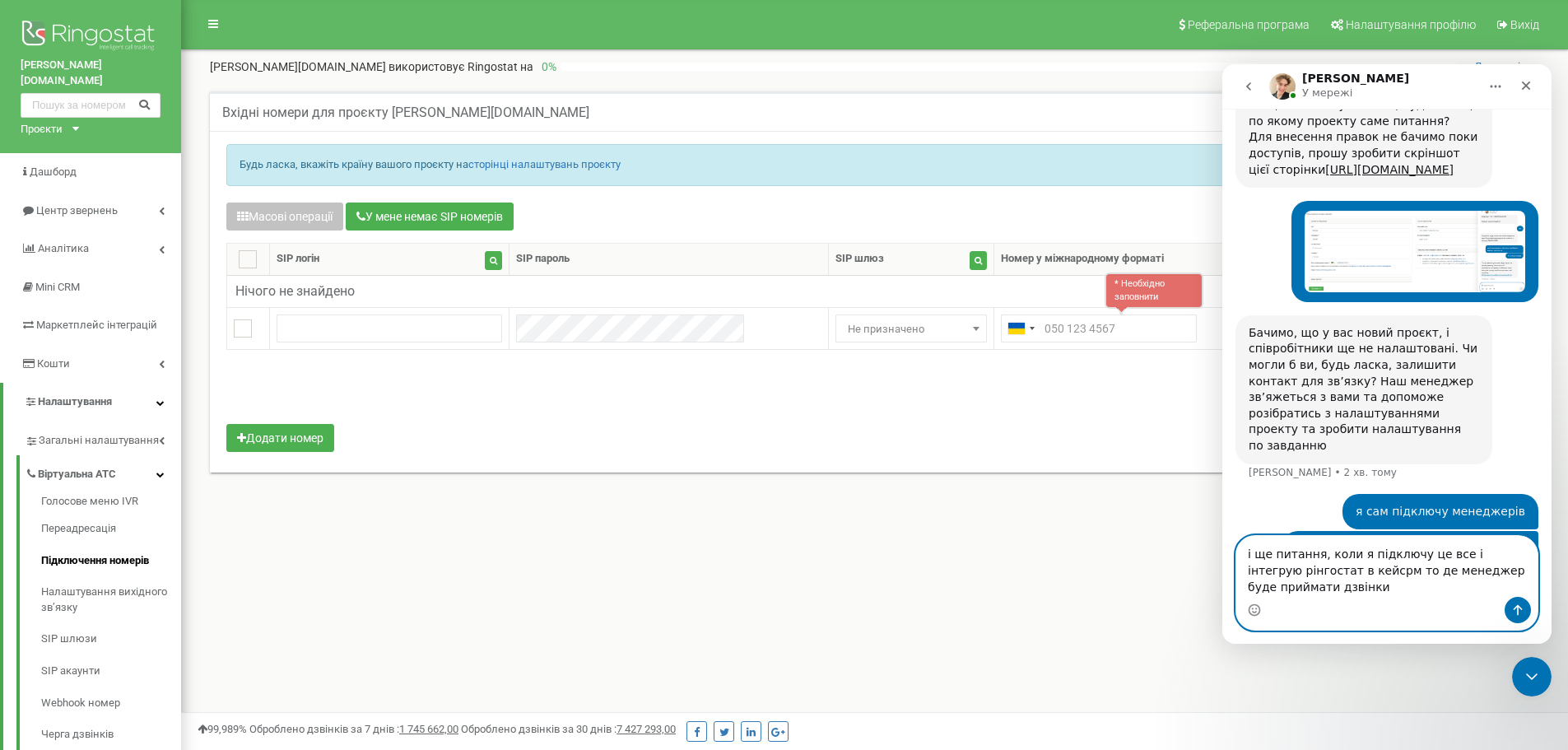
type textarea "і ще питання, коли я підключу це все і інтегрую рінгостат в кейсрм то де менедж…"
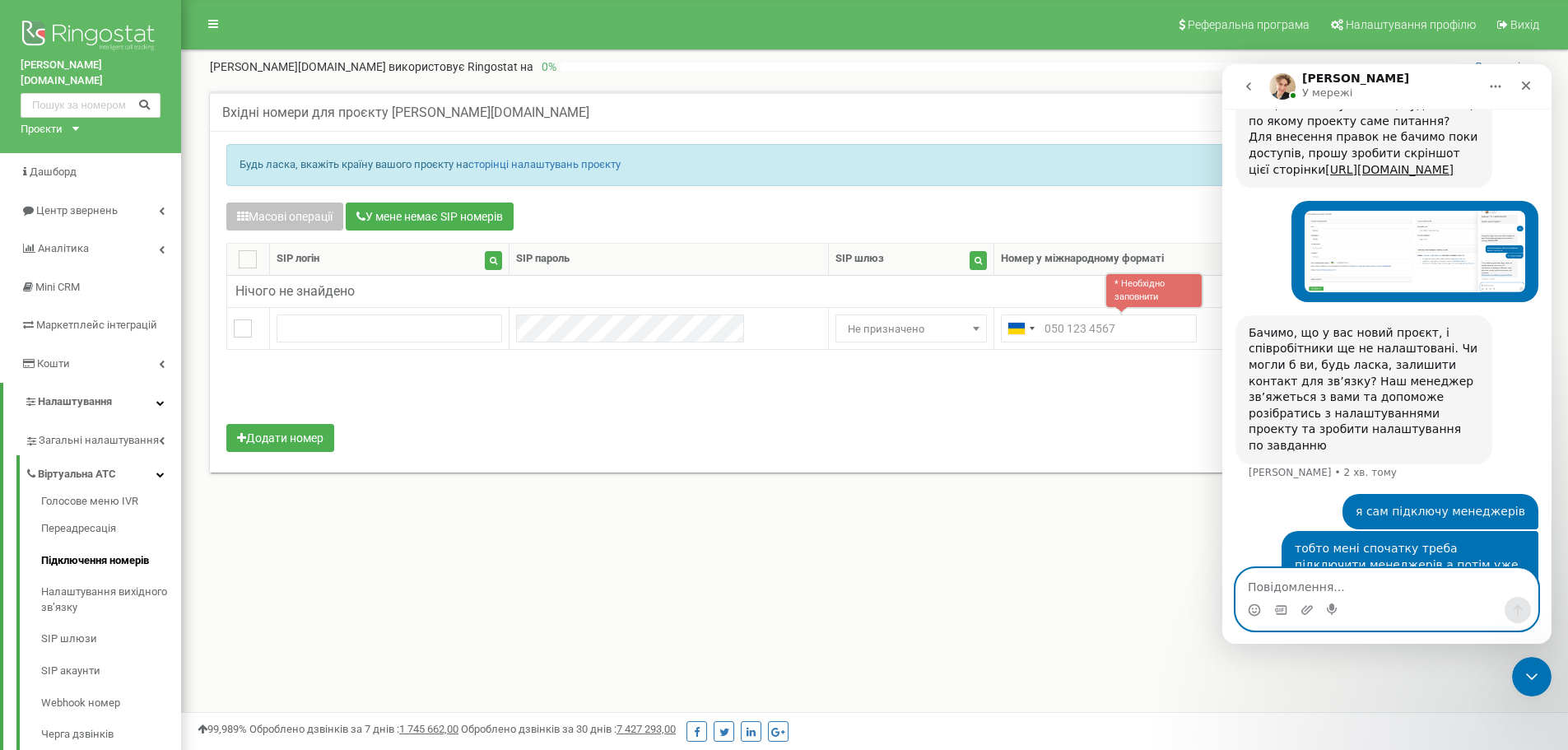
scroll to position [1286, 0]
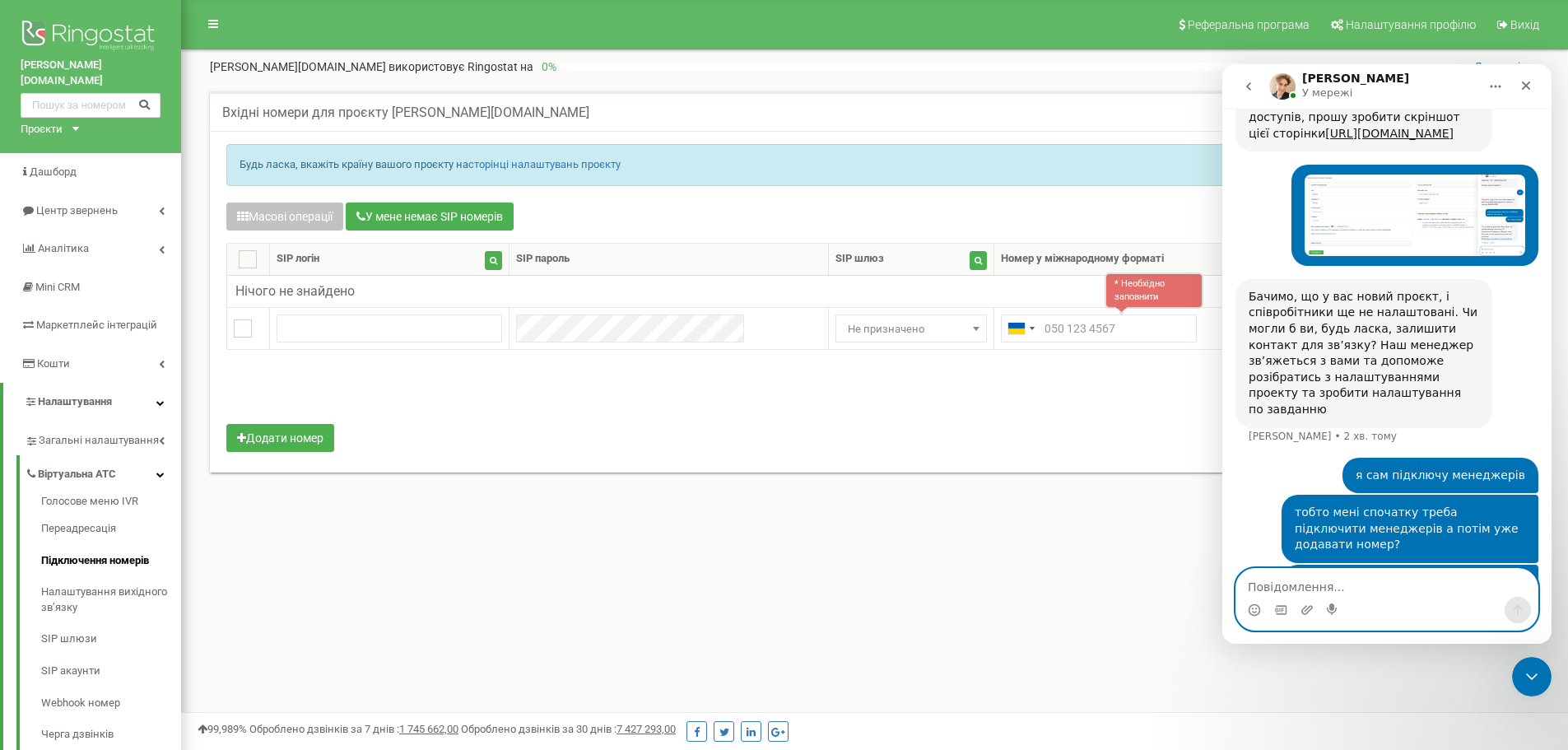
click at [1313, 582] on textarea "Повідомлення..." at bounding box center [1387, 583] width 301 height 28
type textarea "в срм чи в рінгостат?"
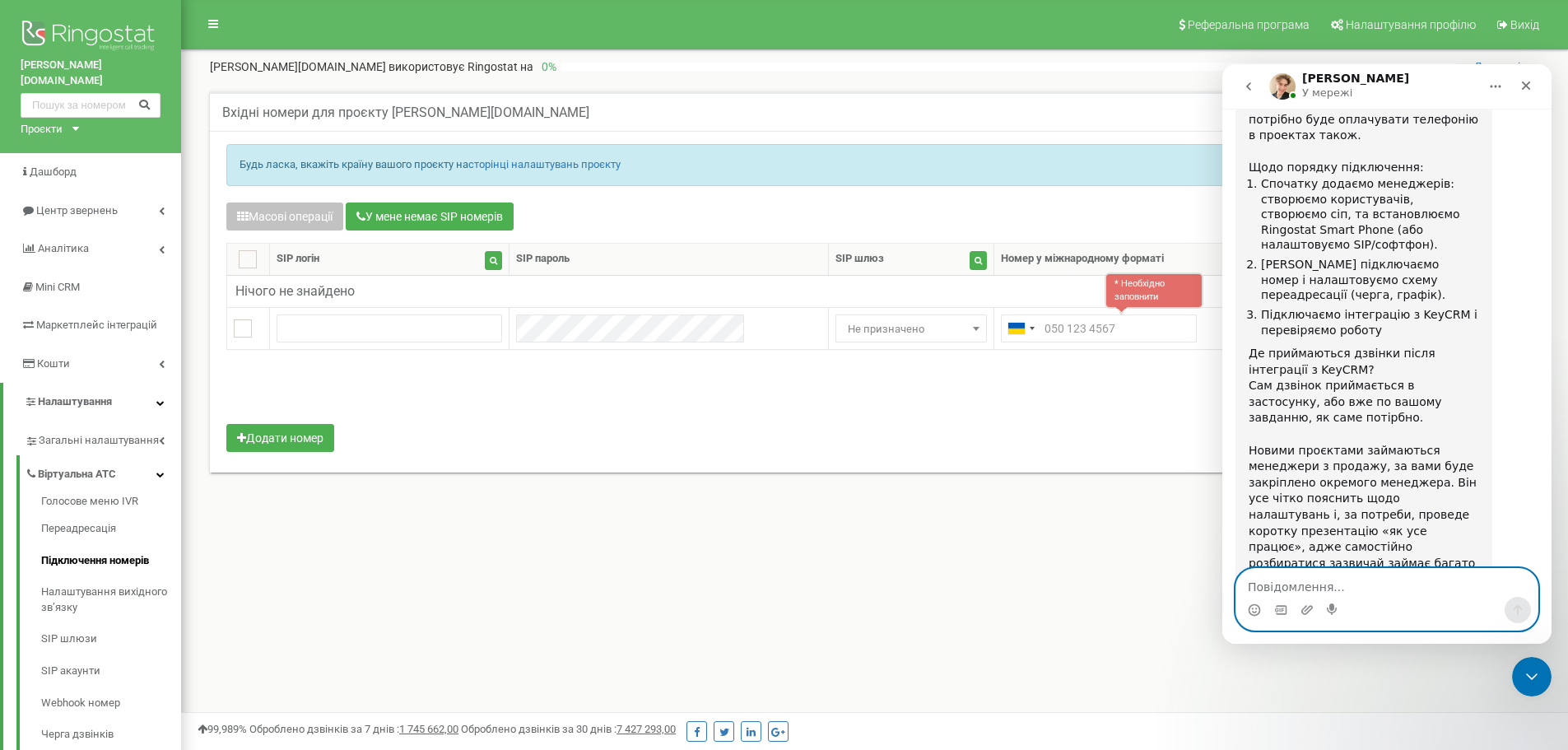
scroll to position [1915, 0]
click at [1310, 581] on textarea "Повідомлення..." at bounding box center [1387, 583] width 301 height 28
click at [1325, 585] on textarea "Повідомлення..." at bounding box center [1387, 583] width 301 height 28
click at [1283, 570] on textarea "Повідомлення..." at bounding box center [1387, 583] width 301 height 28
type textarea "0939119975"
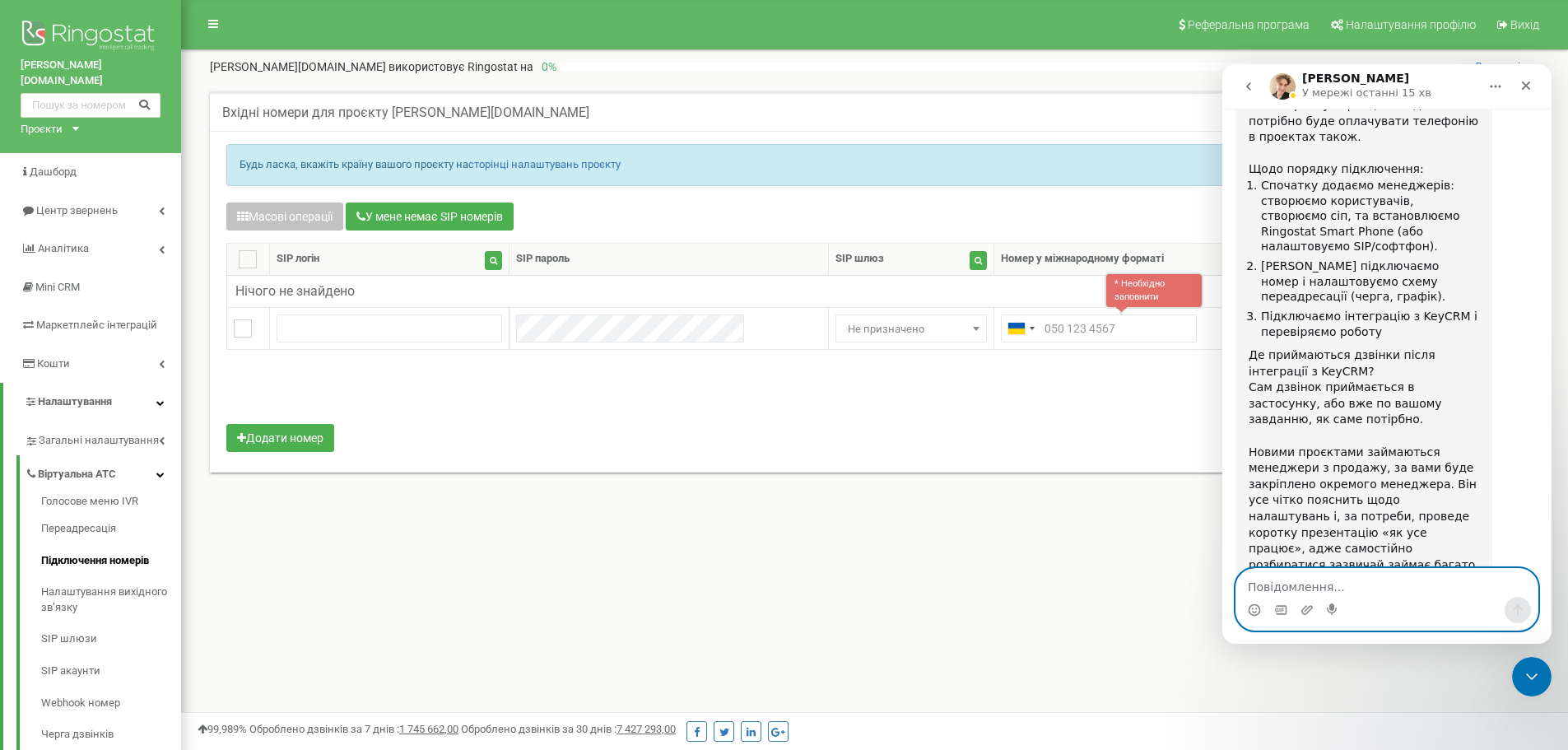
scroll to position [1964, 0]
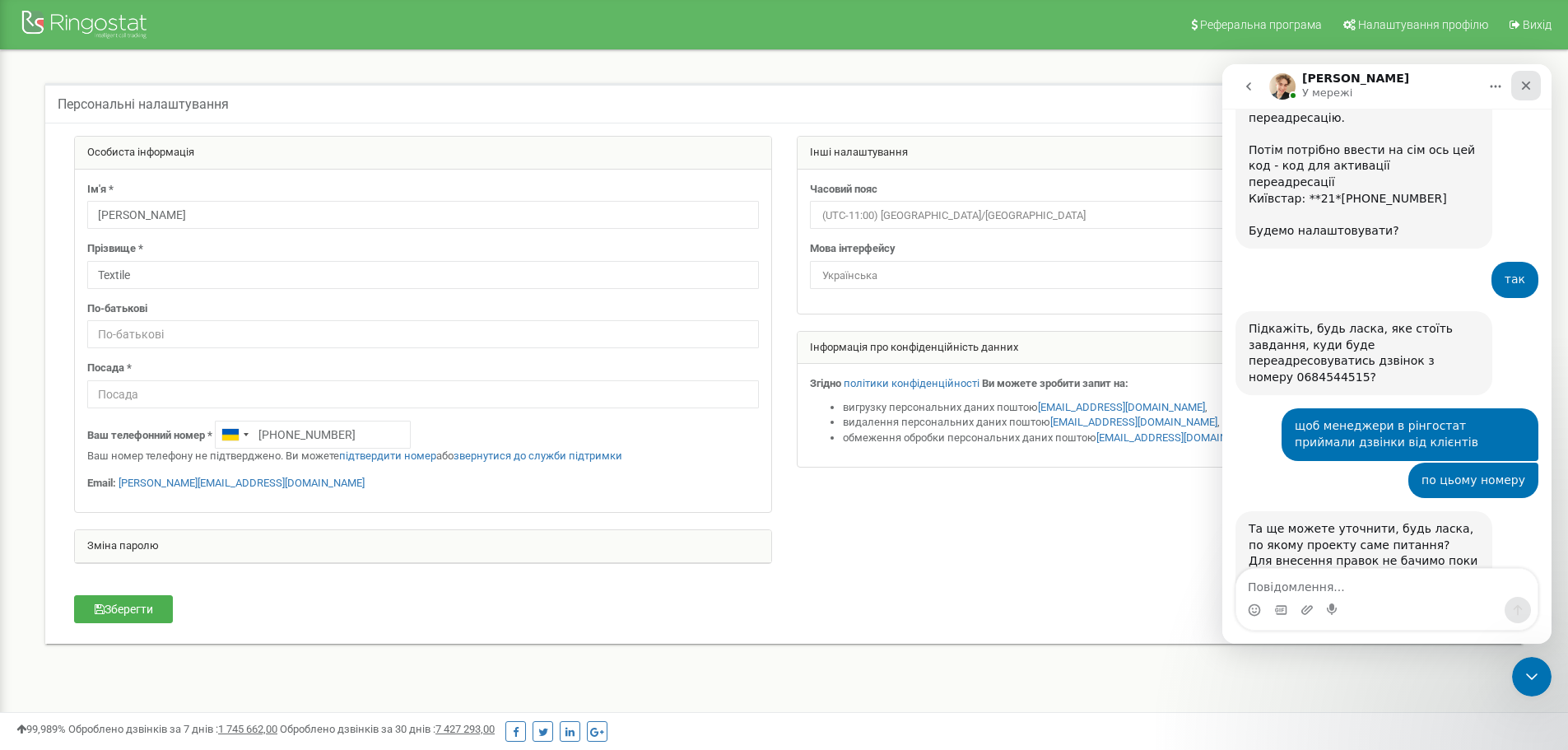
scroll to position [854, 0]
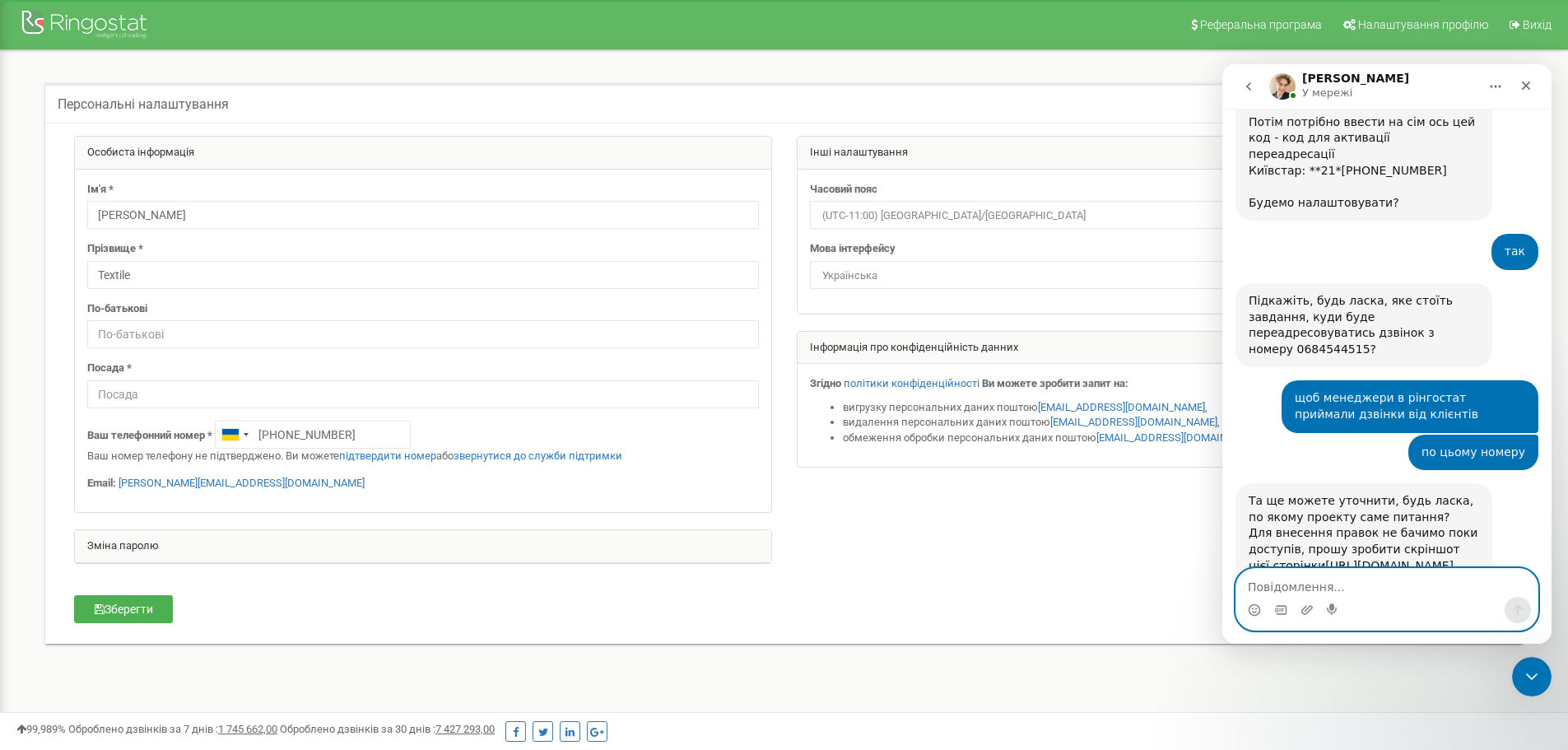
click at [1402, 580] on textarea "Повідомлення..." at bounding box center [1387, 583] width 301 height 28
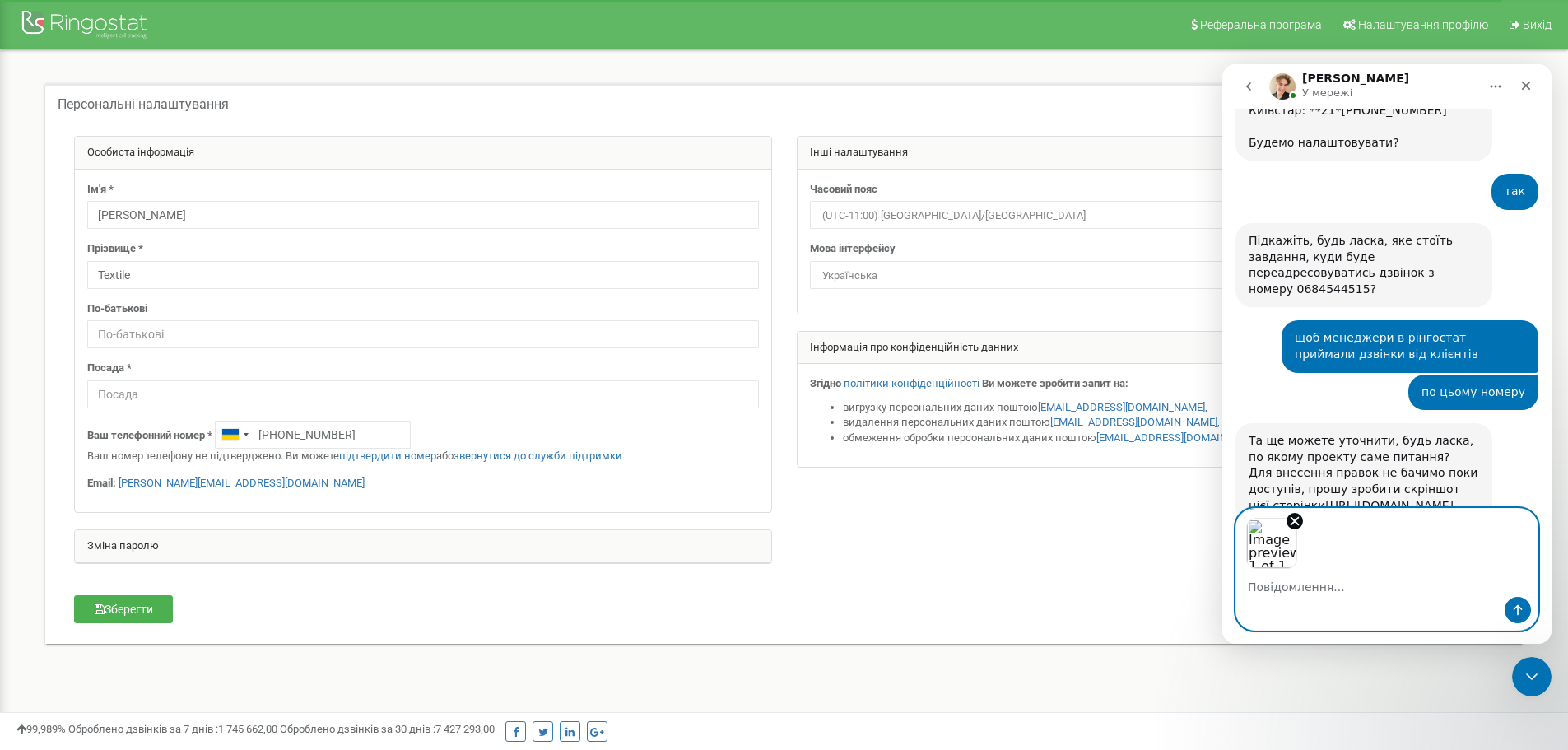
scroll to position [968, 0]
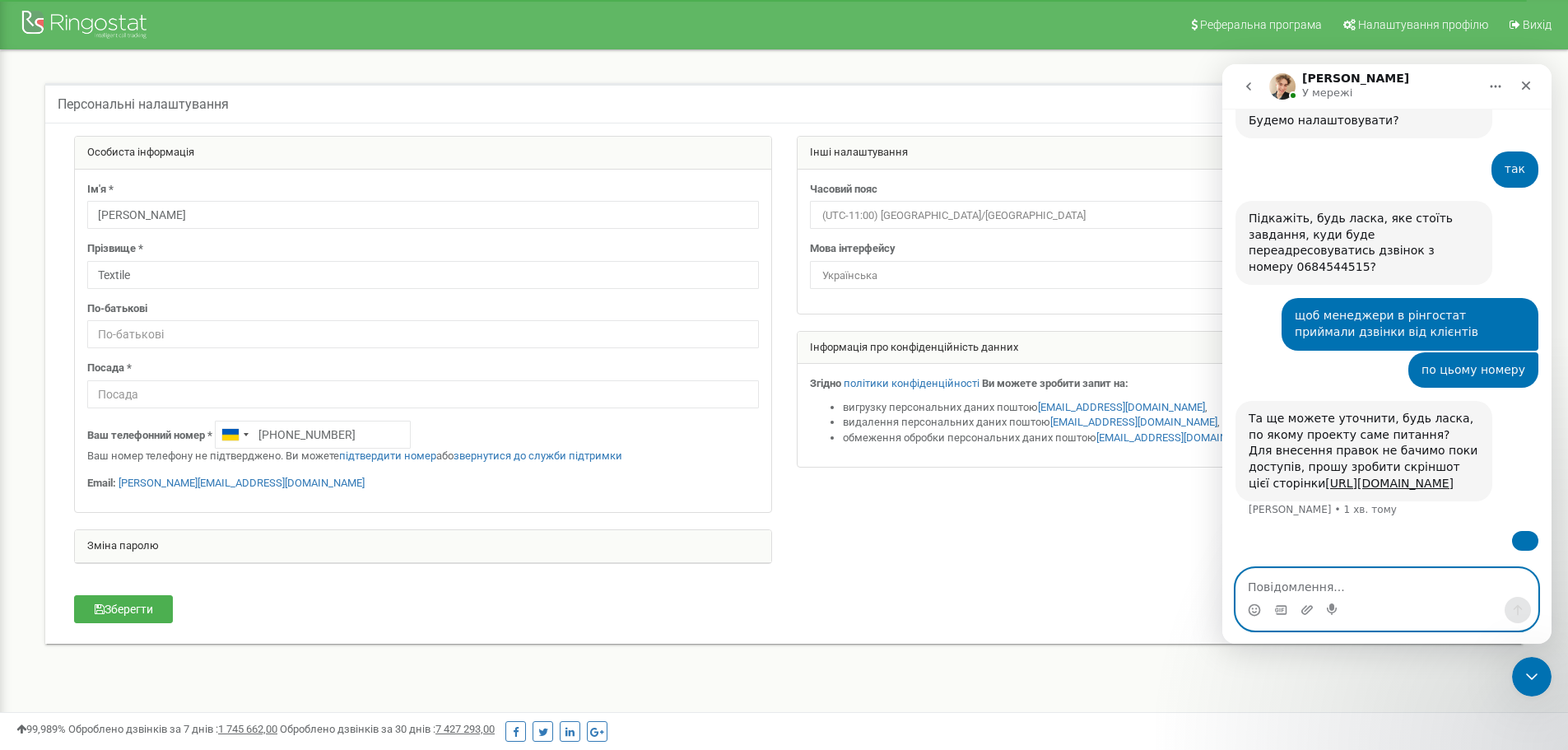
click at [1526, 541] on img "user каже…" at bounding box center [1526, 541] width 0 height 0
